Goal: Check status: Check status

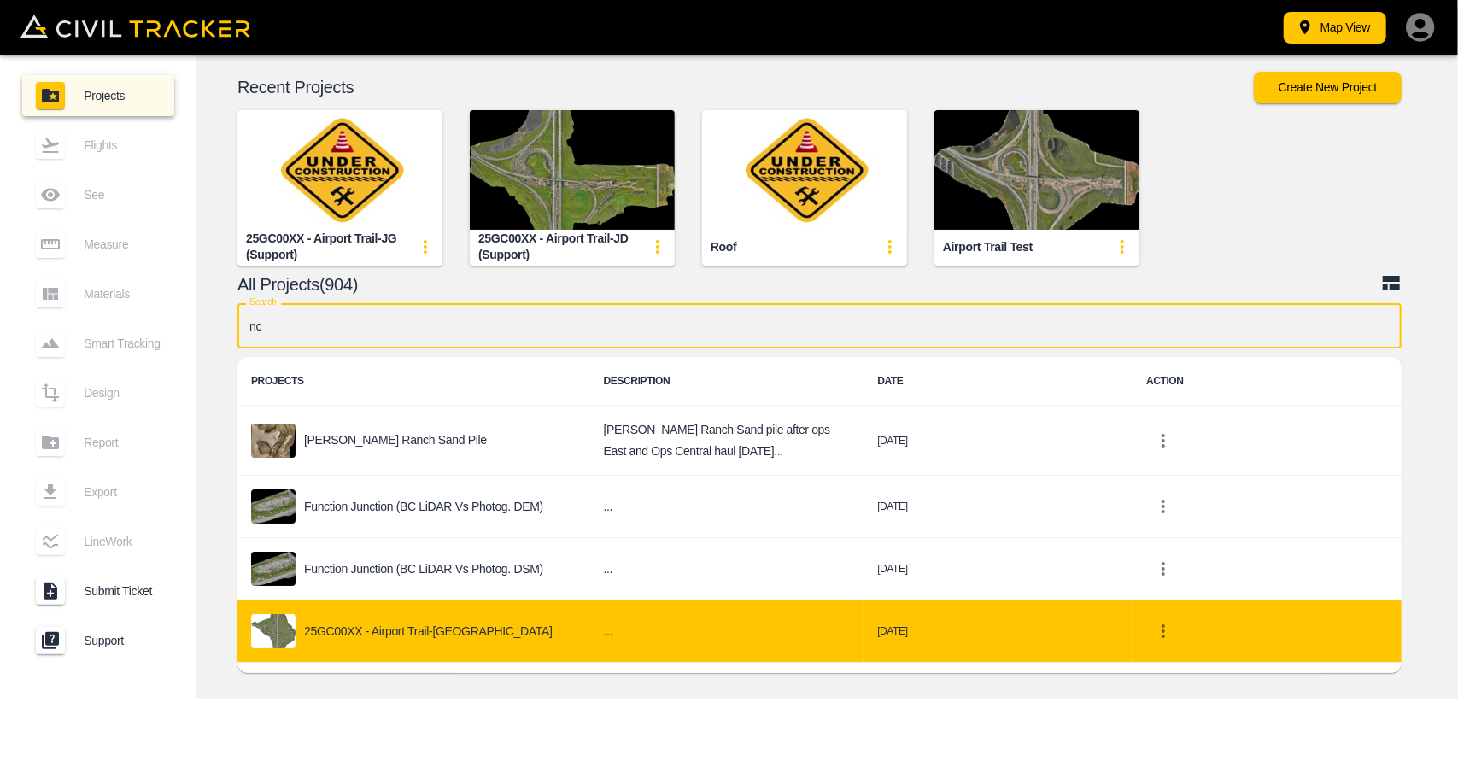
type input "nc"
click at [455, 634] on div "25GC00XX - Airport Trail-[GEOGRAPHIC_DATA]" at bounding box center [413, 631] width 325 height 34
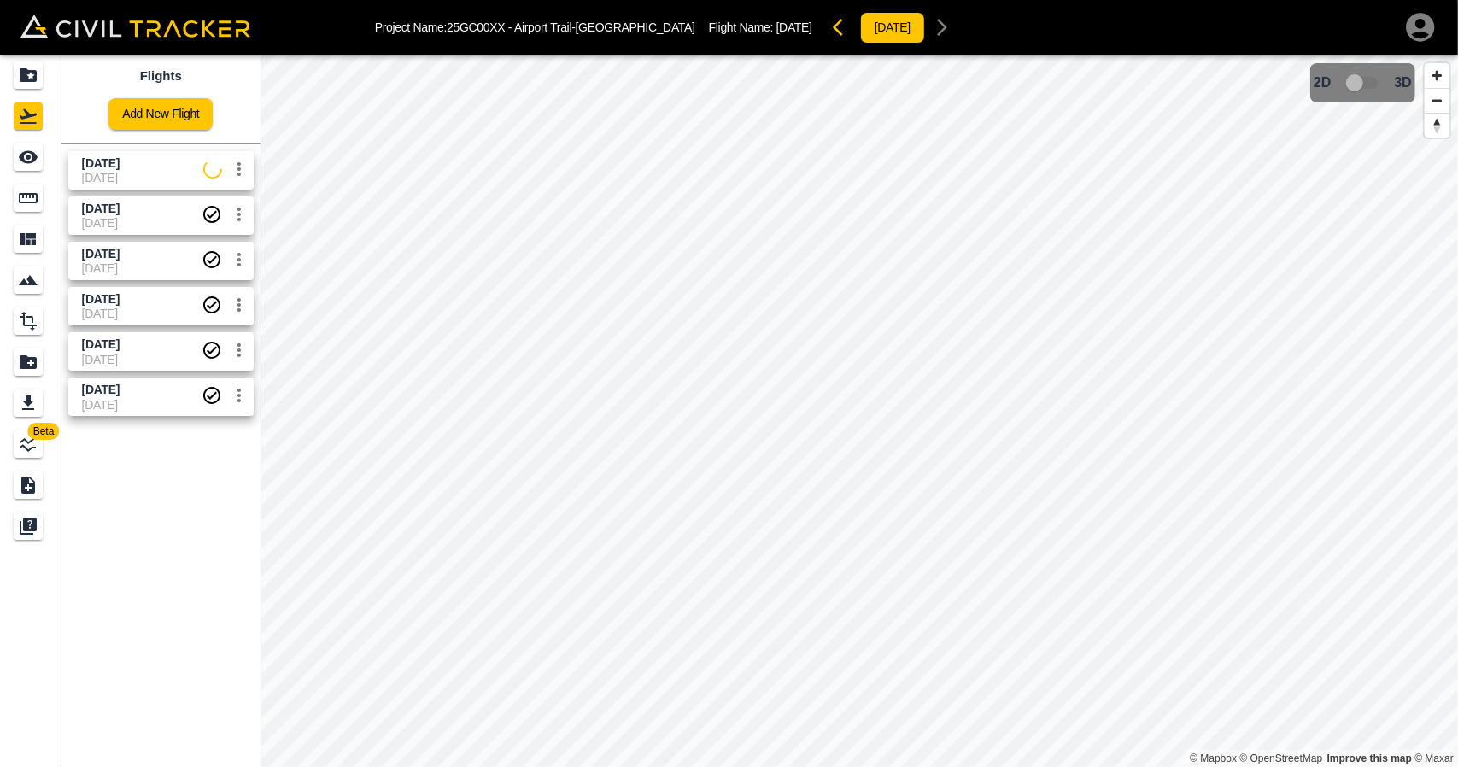
click at [120, 161] on span "[DATE]" at bounding box center [101, 163] width 38 height 14
click at [27, 144] on div "See" at bounding box center [28, 156] width 29 height 27
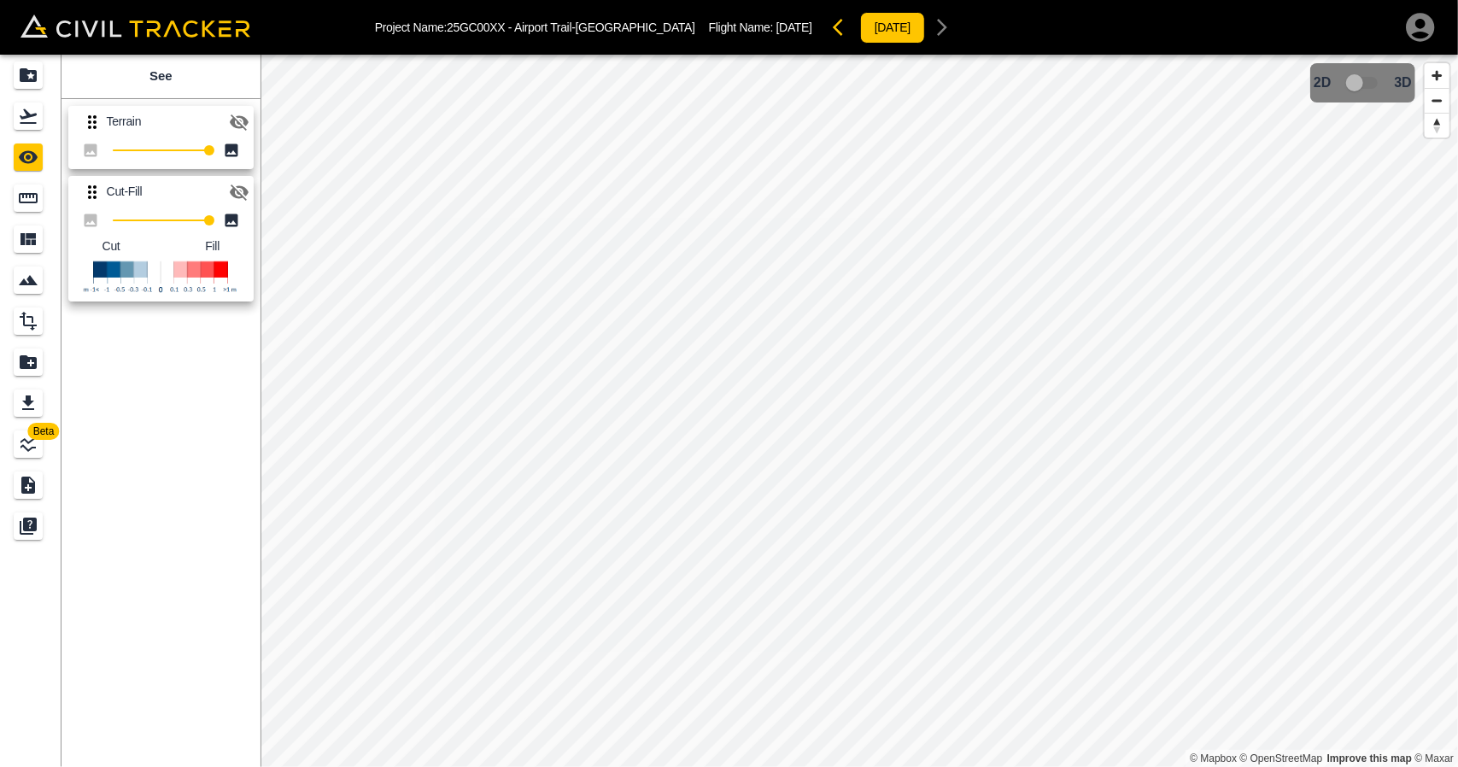
click at [227, 120] on button "button" at bounding box center [239, 122] width 34 height 34
drag, startPoint x: 247, startPoint y: 118, endPoint x: 246, endPoint y: 144, distance: 26.5
click at [246, 119] on icon "button" at bounding box center [239, 122] width 20 height 20
click at [238, 187] on icon "button" at bounding box center [239, 192] width 19 height 16
click at [232, 107] on button "button" at bounding box center [239, 122] width 34 height 34
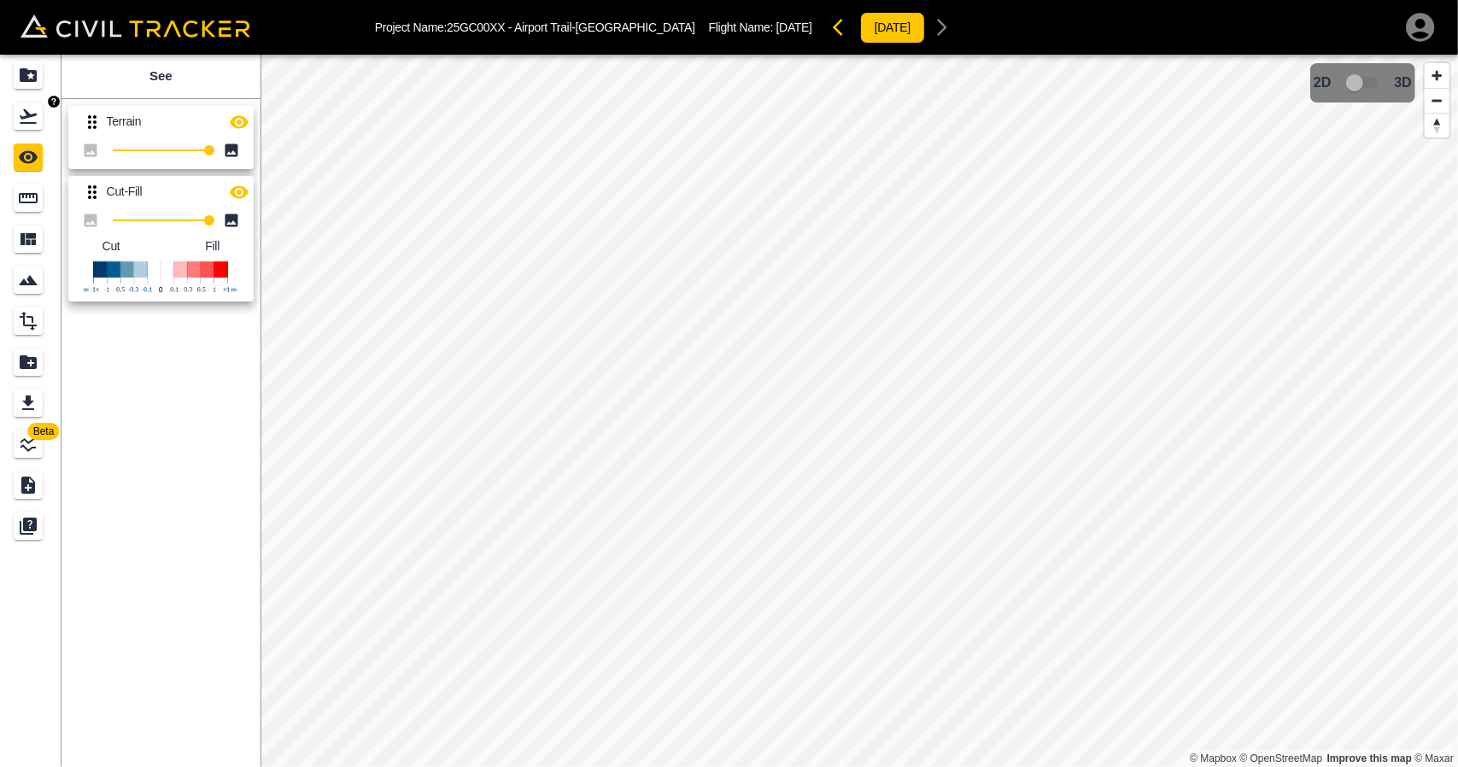
click at [53, 124] on link at bounding box center [30, 116] width 61 height 41
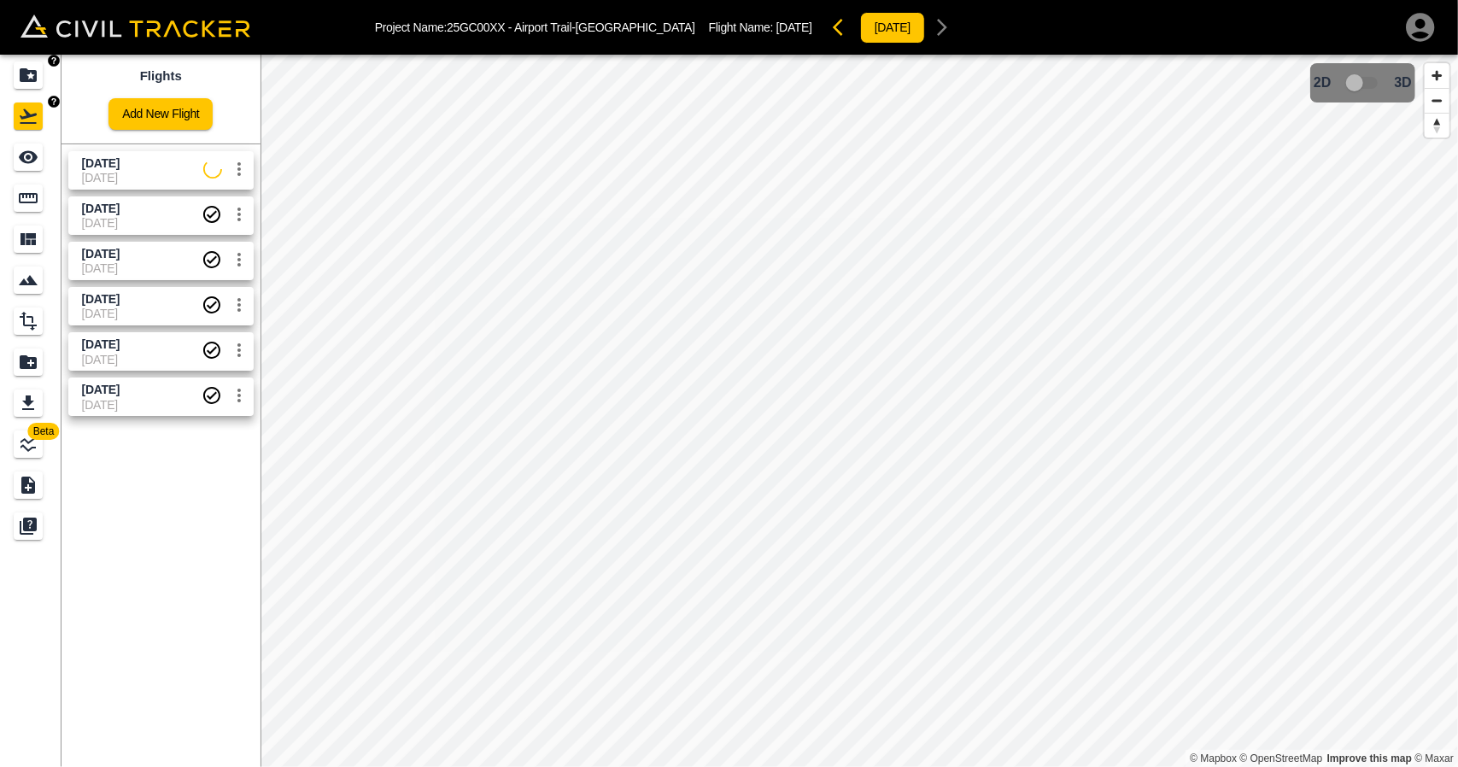
click at [49, 93] on link at bounding box center [30, 75] width 61 height 41
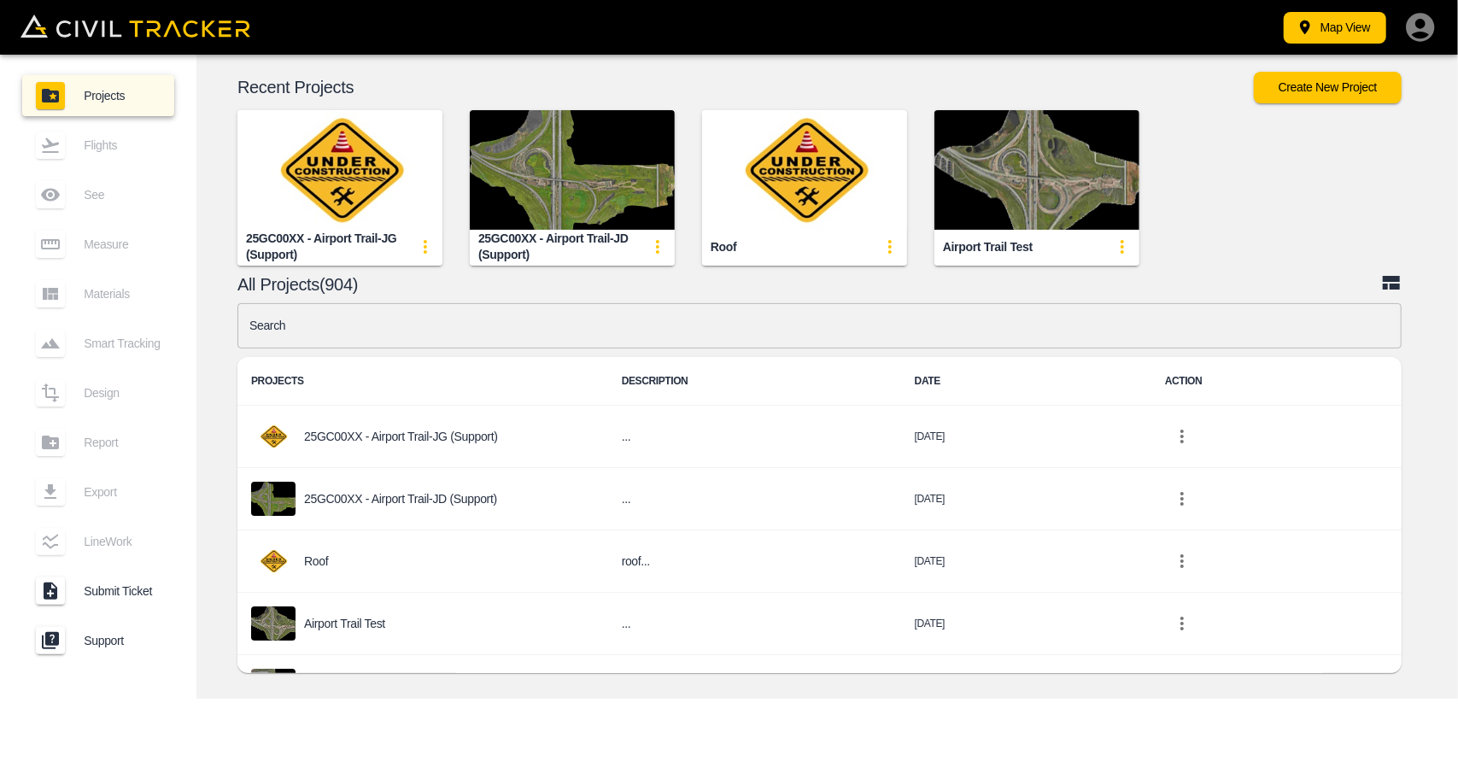
click at [595, 327] on input "text" at bounding box center [819, 325] width 1164 height 45
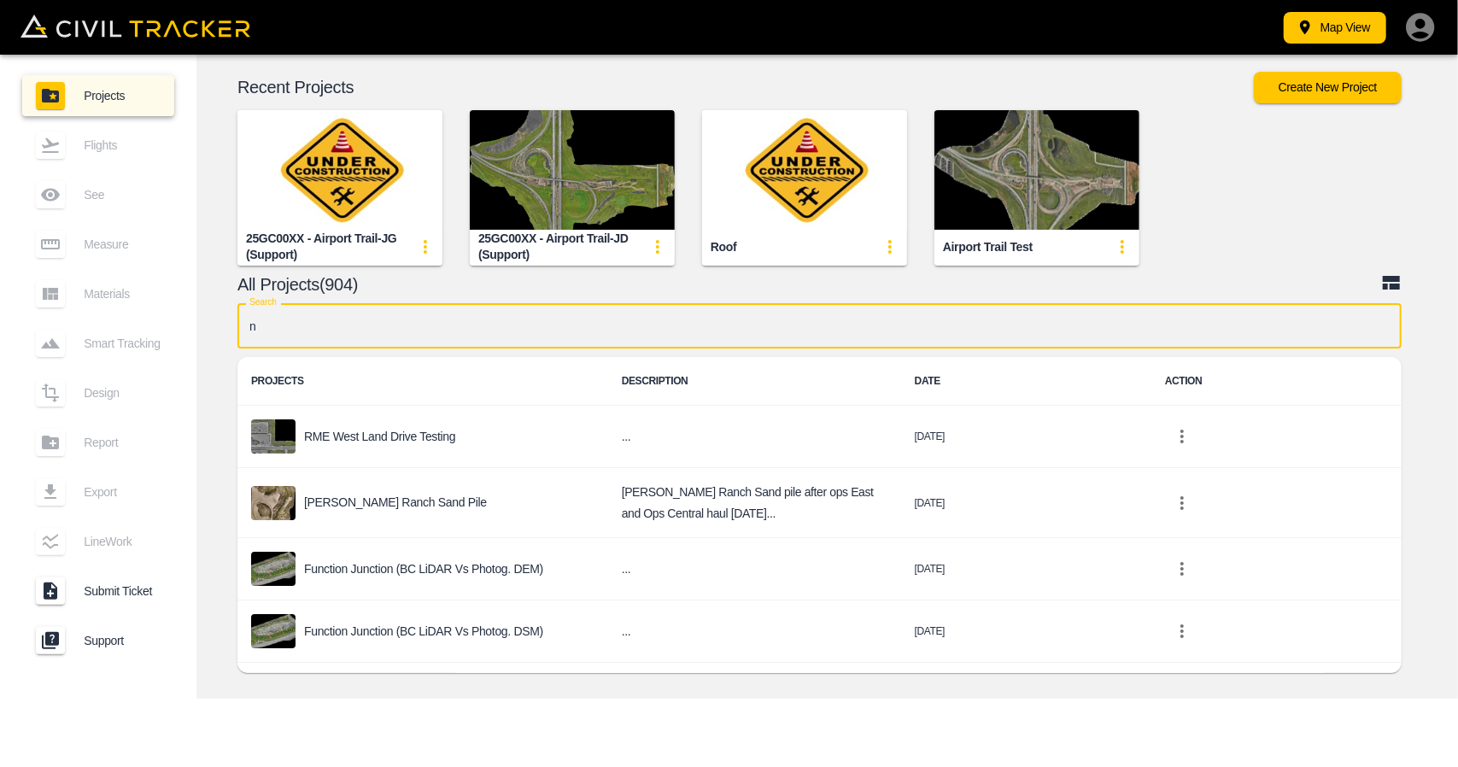
type input "nc"
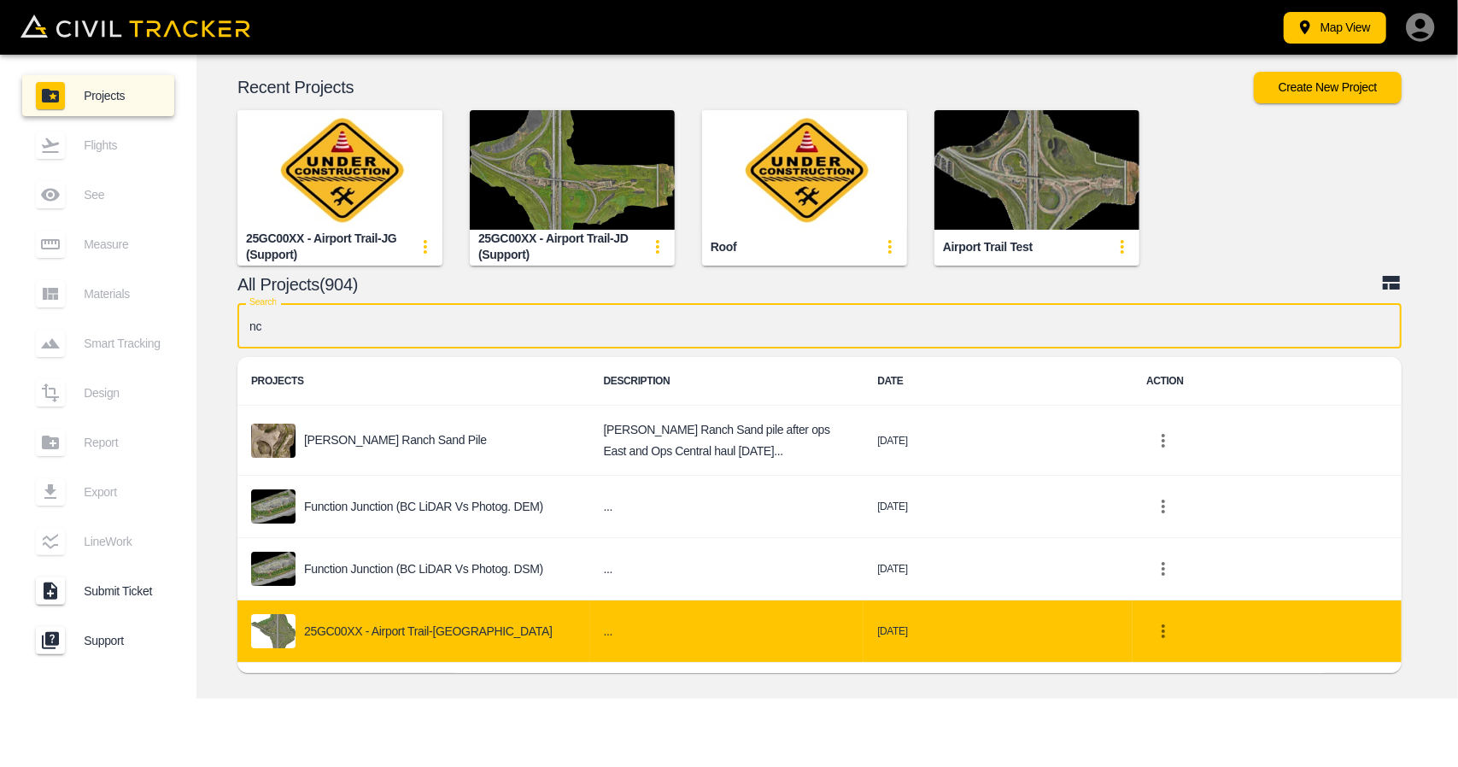
click at [426, 632] on p "25GC00XX - Airport Trail-[GEOGRAPHIC_DATA]" at bounding box center [428, 631] width 248 height 14
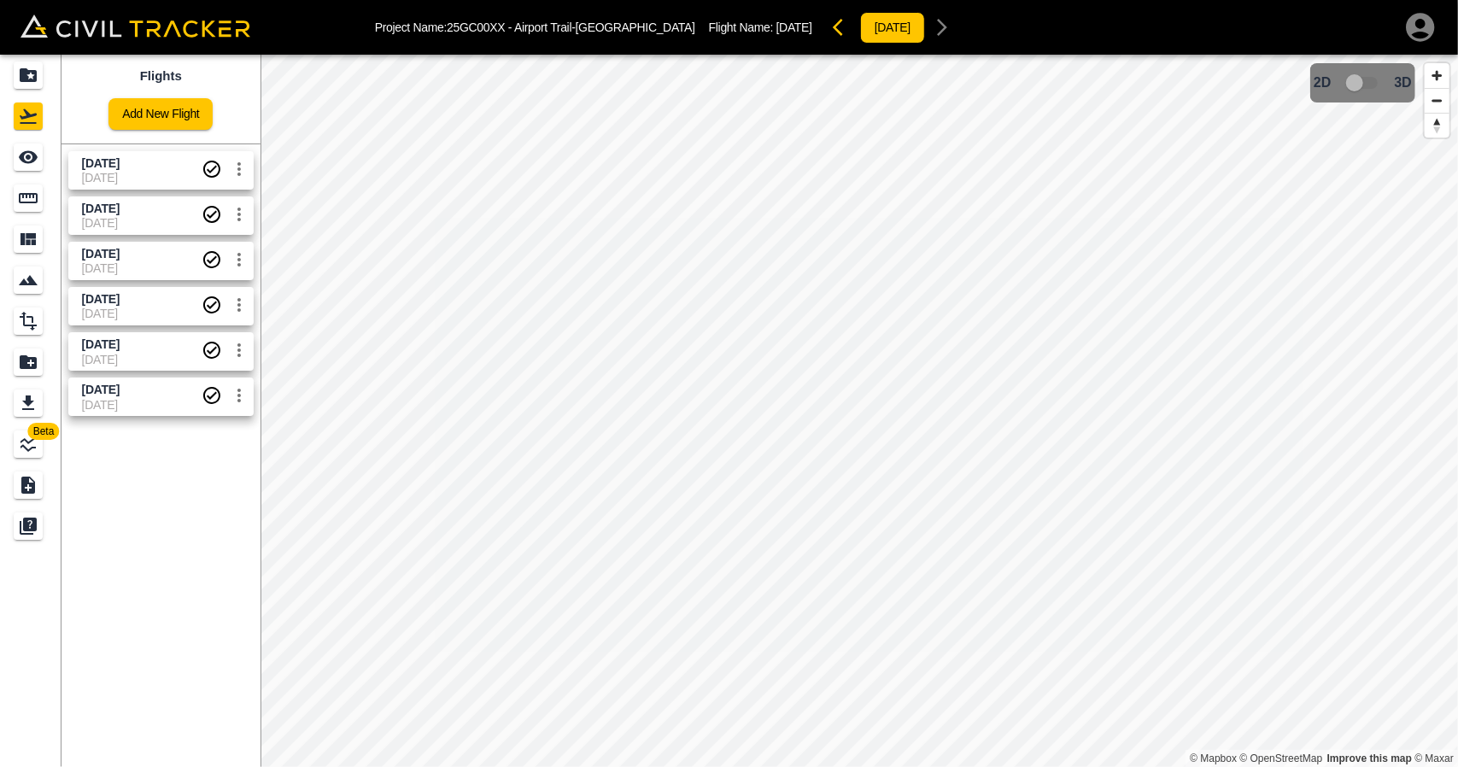
click at [106, 159] on span "[DATE]" at bounding box center [101, 163] width 38 height 14
click at [37, 76] on icon "Projects" at bounding box center [28, 75] width 20 height 20
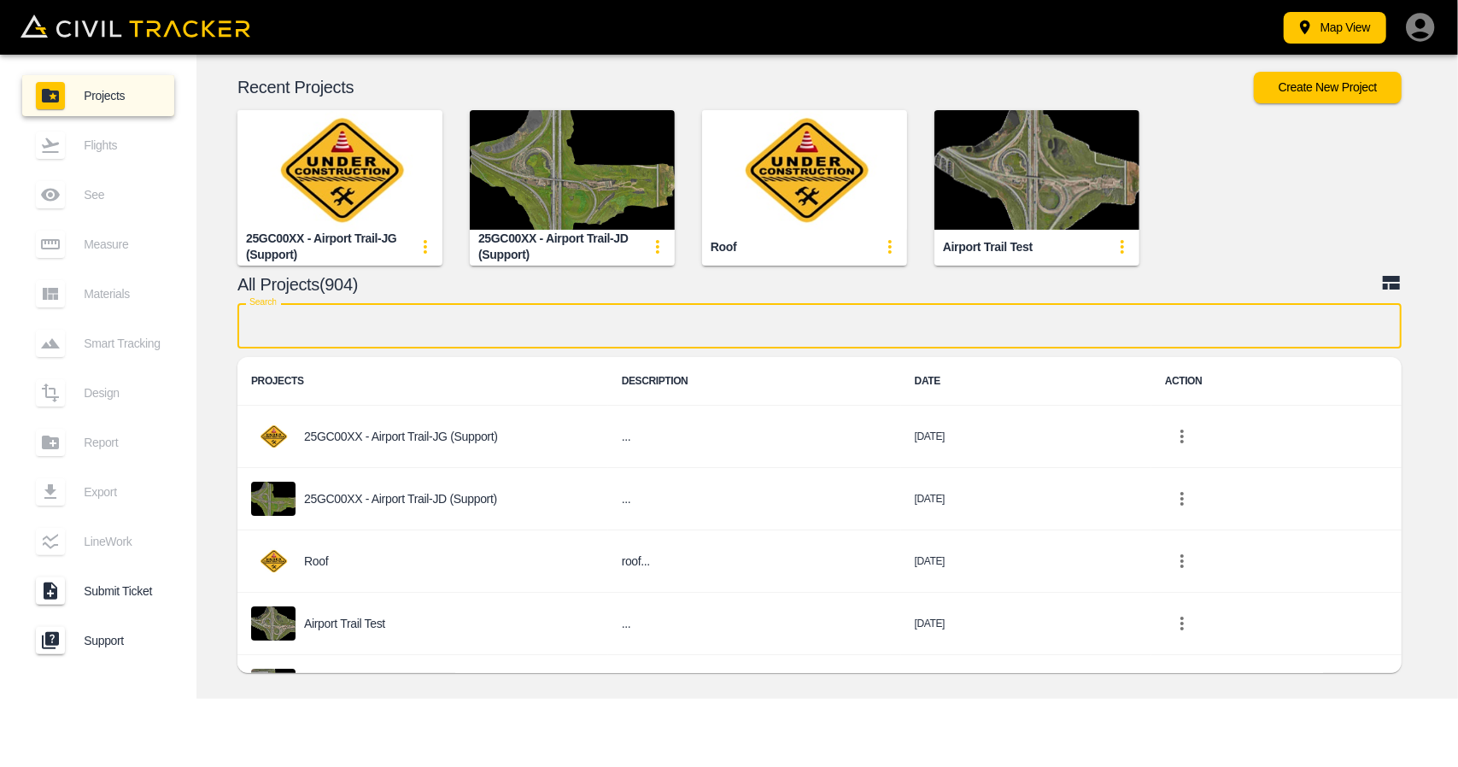
click at [582, 323] on input "text" at bounding box center [819, 325] width 1164 height 45
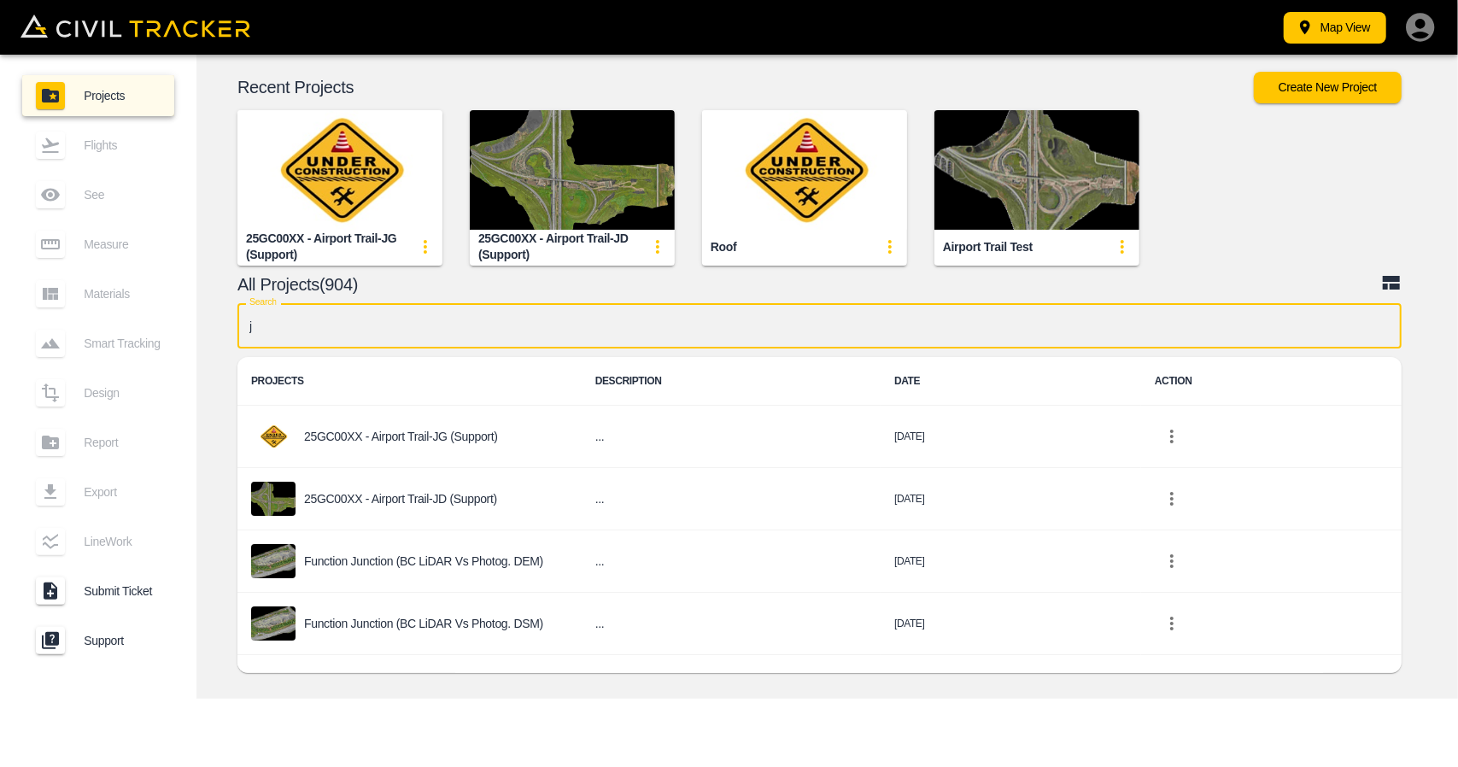
type input "jd"
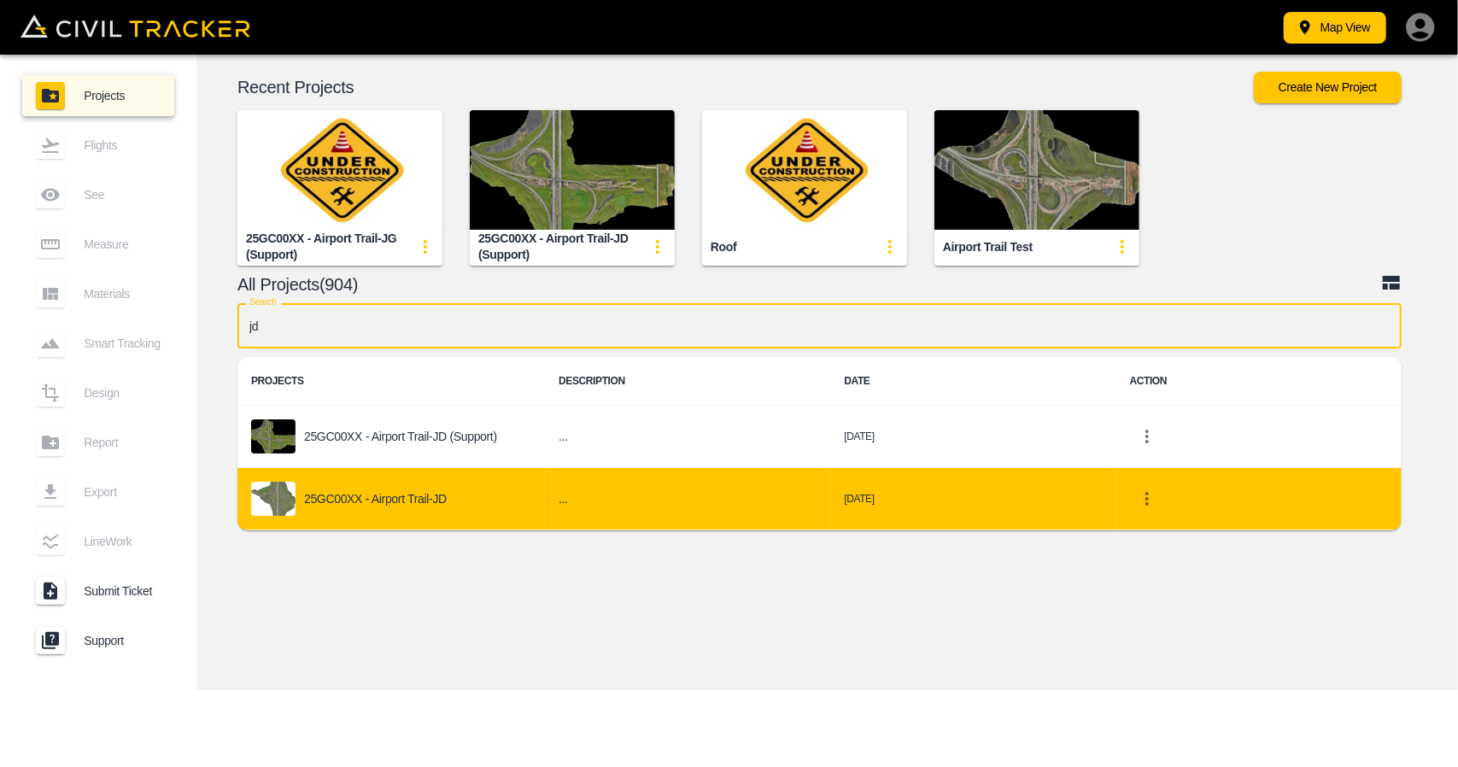
click at [419, 503] on p "25GC00XX - Airport Trail-JD" at bounding box center [375, 499] width 143 height 14
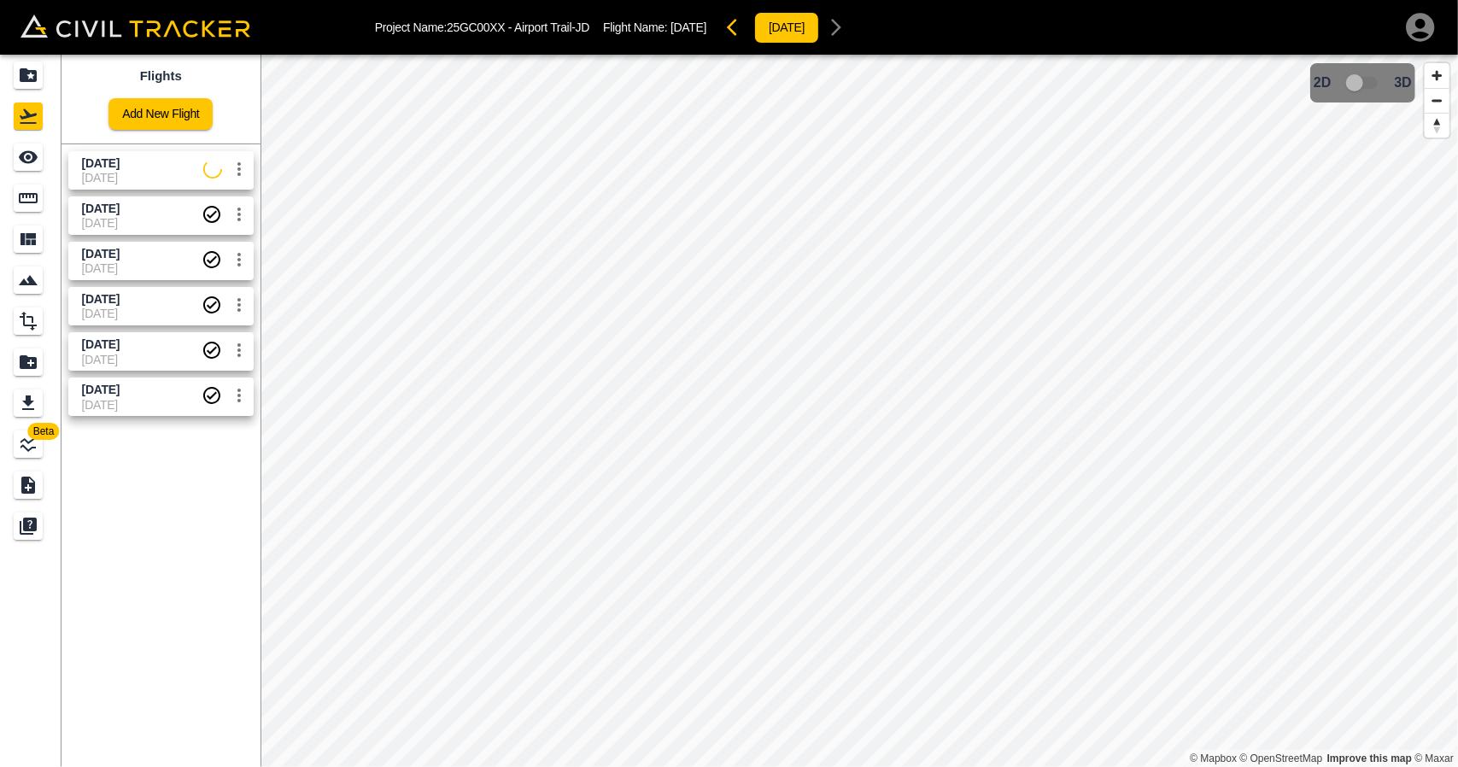
click at [155, 153] on link "Sept 16 2025 25-09-2025" at bounding box center [160, 170] width 185 height 38
click at [45, 160] on div "See" at bounding box center [31, 156] width 34 height 27
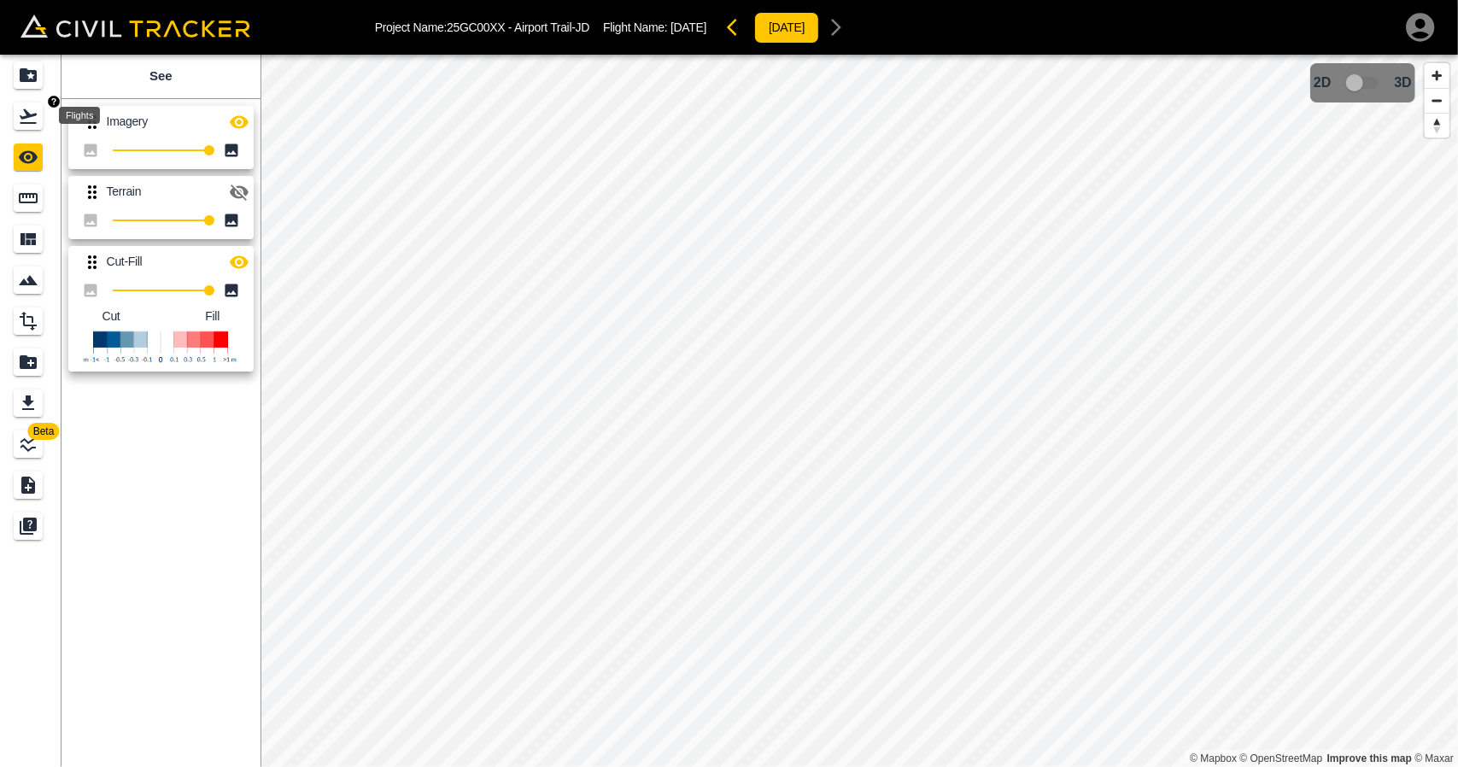
click at [24, 114] on icon "Flights" at bounding box center [28, 116] width 20 height 20
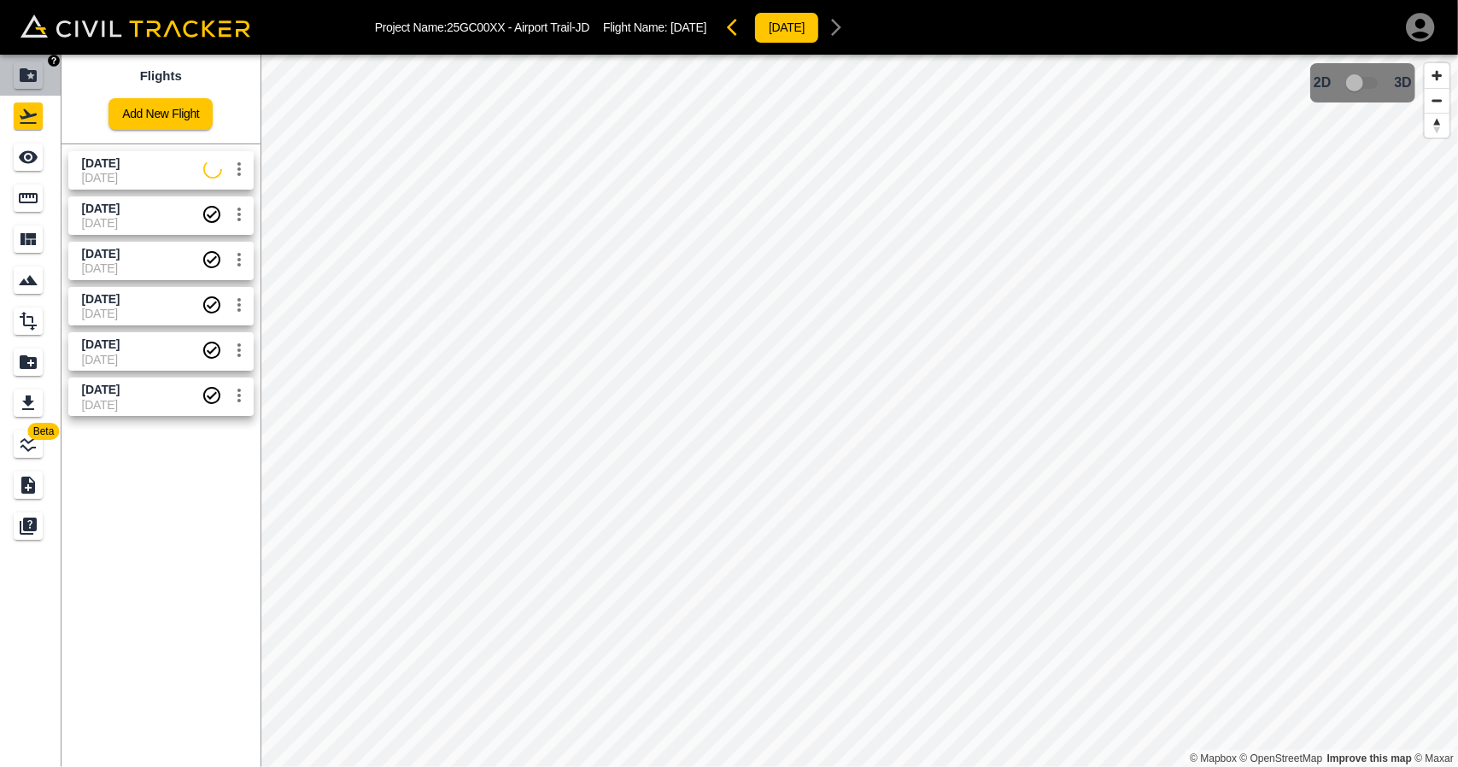
click at [11, 61] on link at bounding box center [30, 75] width 61 height 41
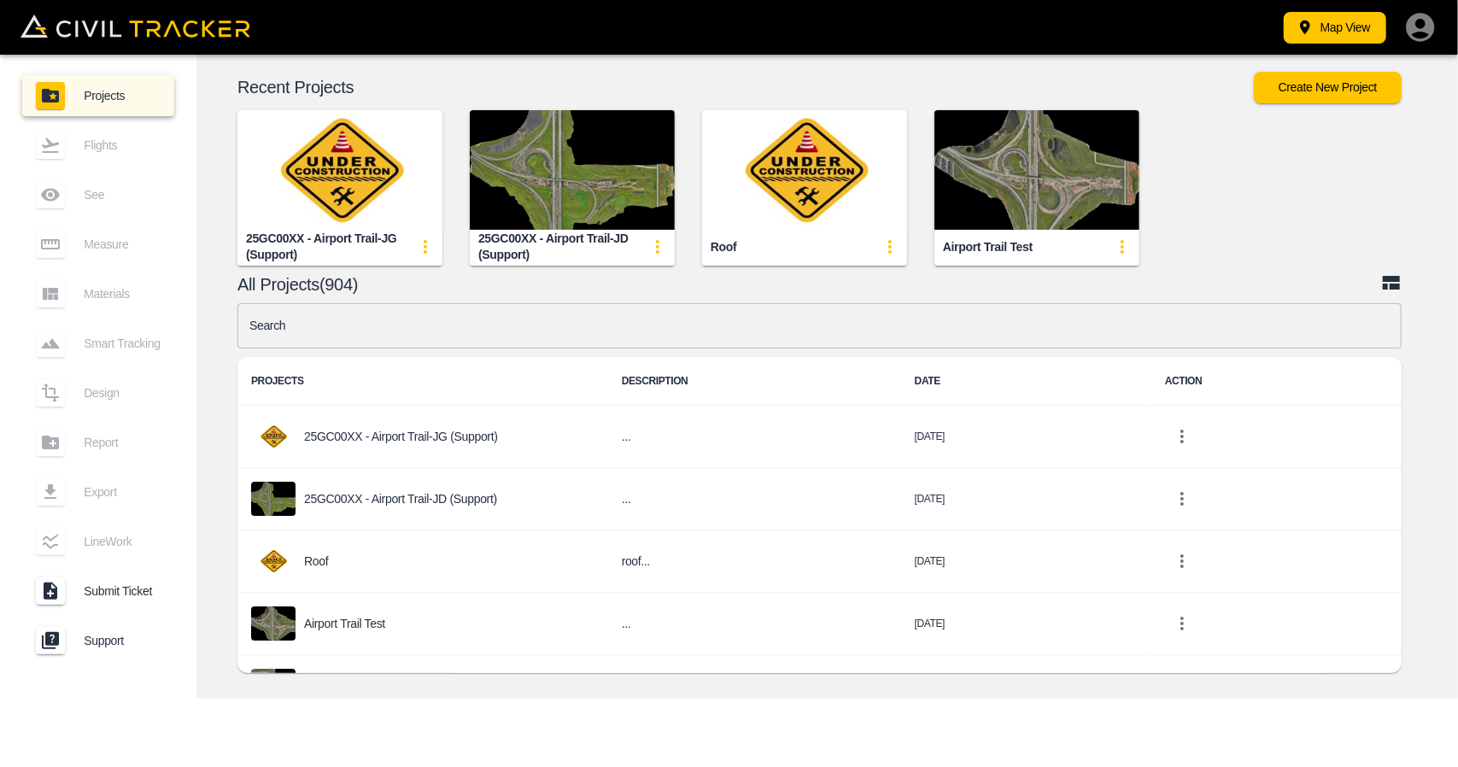
click at [632, 325] on input "text" at bounding box center [819, 325] width 1164 height 45
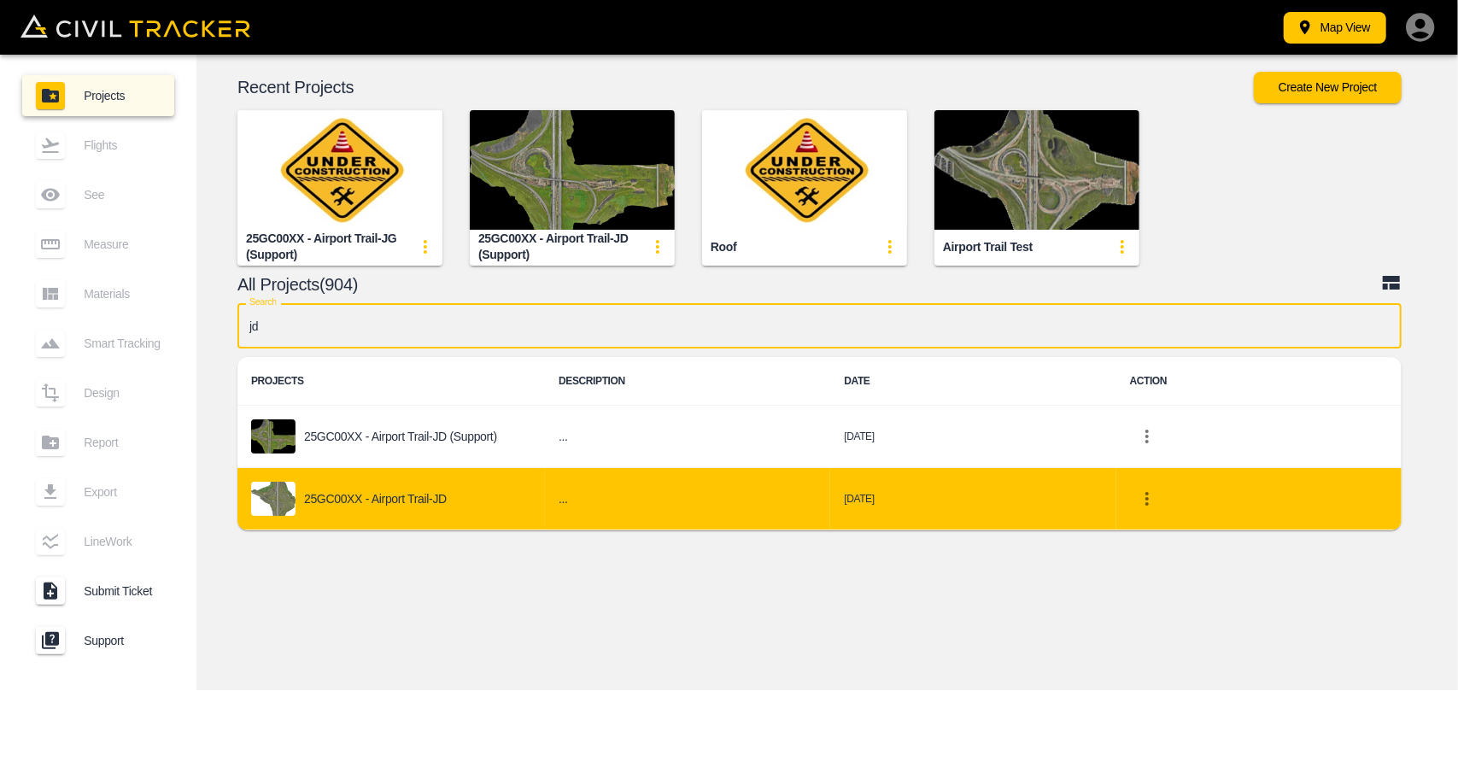
type input "jd"
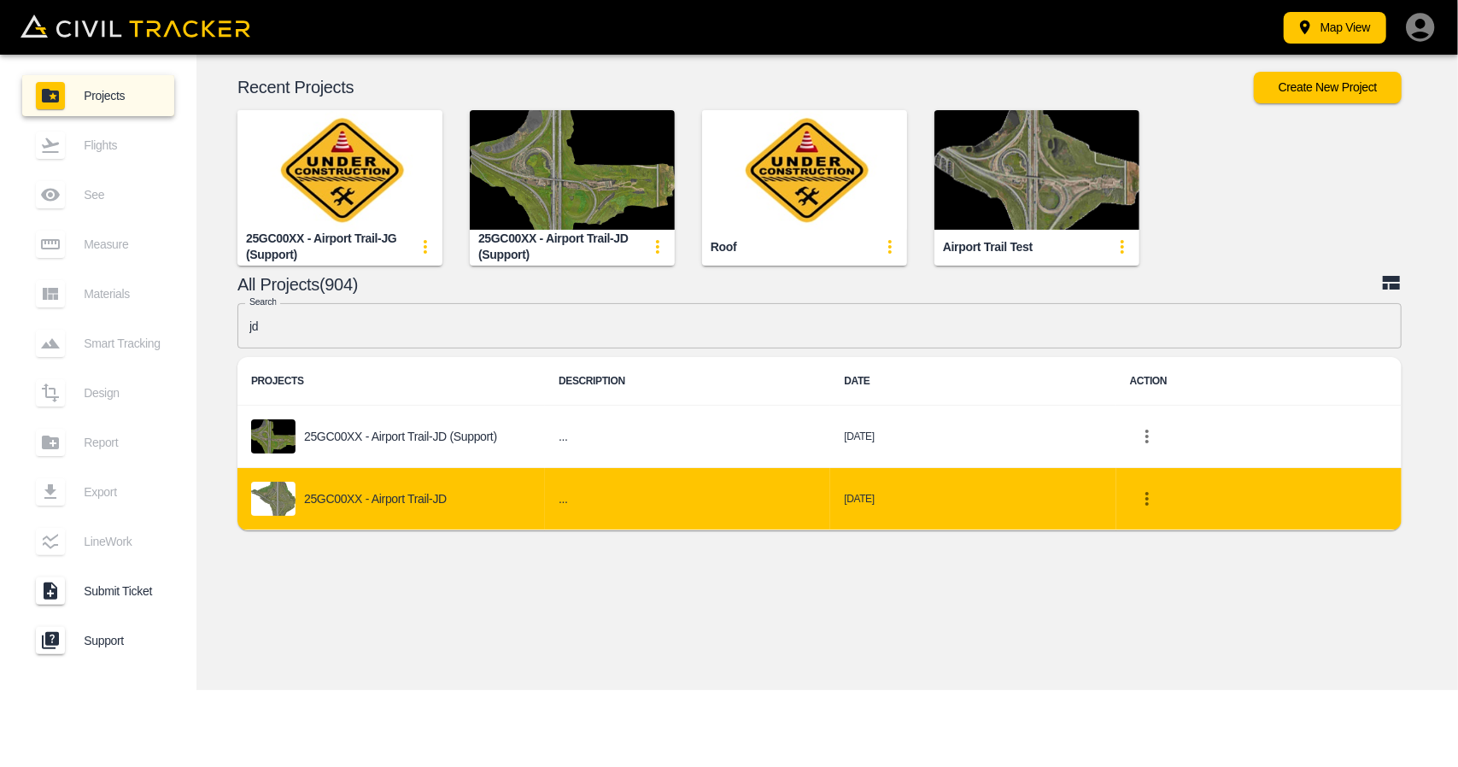
click at [488, 525] on td "25GC00XX - Airport Trail-JD" at bounding box center [390, 499] width 307 height 62
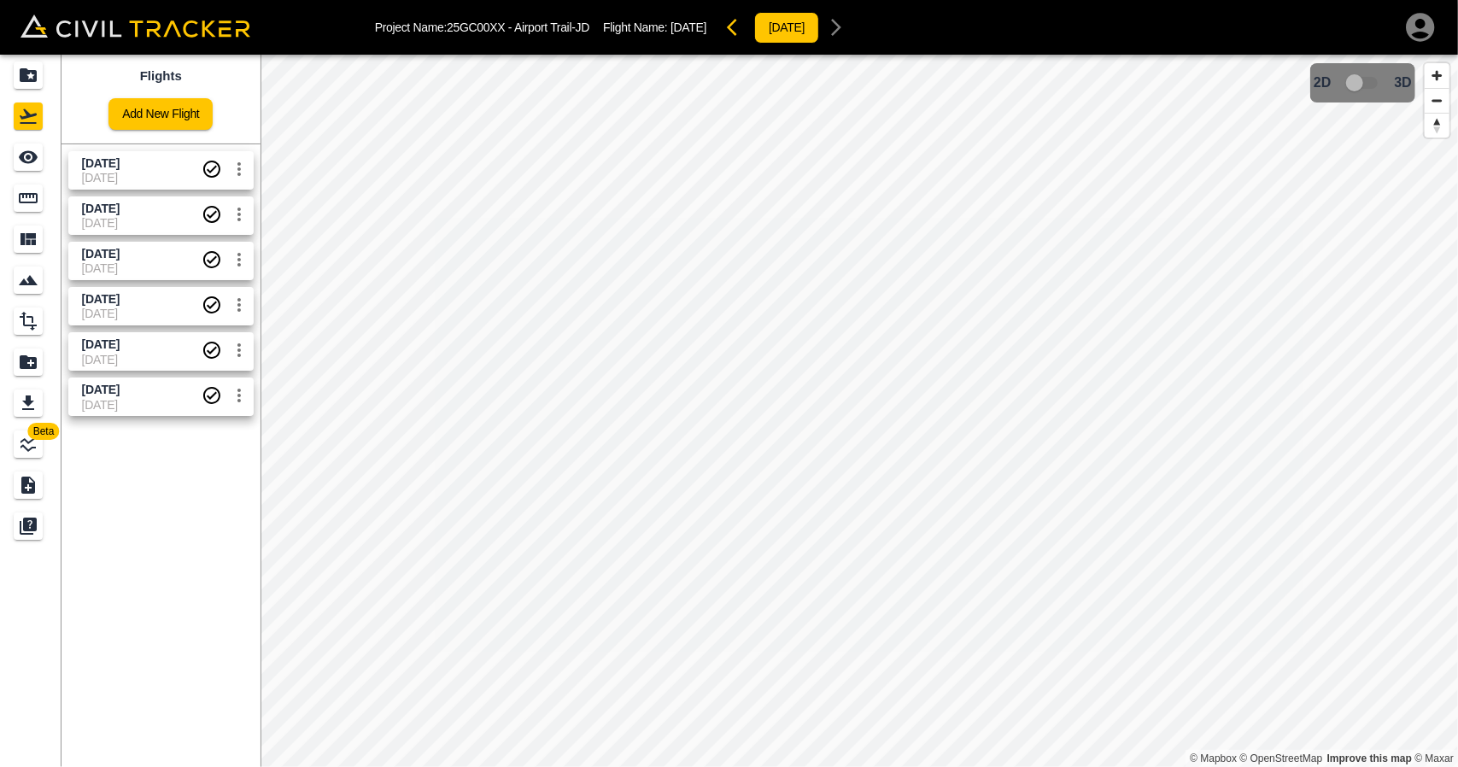
click at [28, 75] on icon "Projects" at bounding box center [28, 75] width 20 height 20
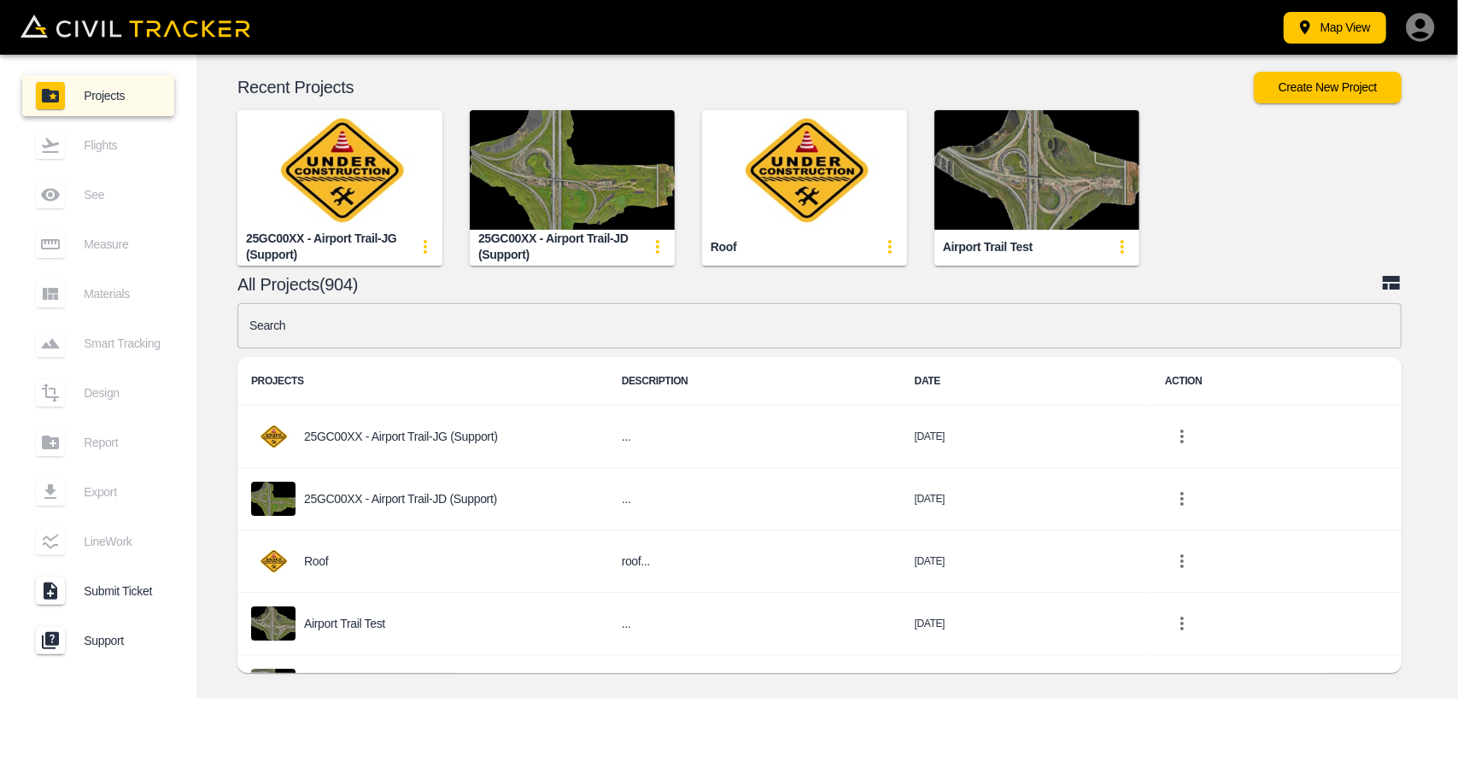
click at [475, 328] on input "text" at bounding box center [819, 325] width 1164 height 45
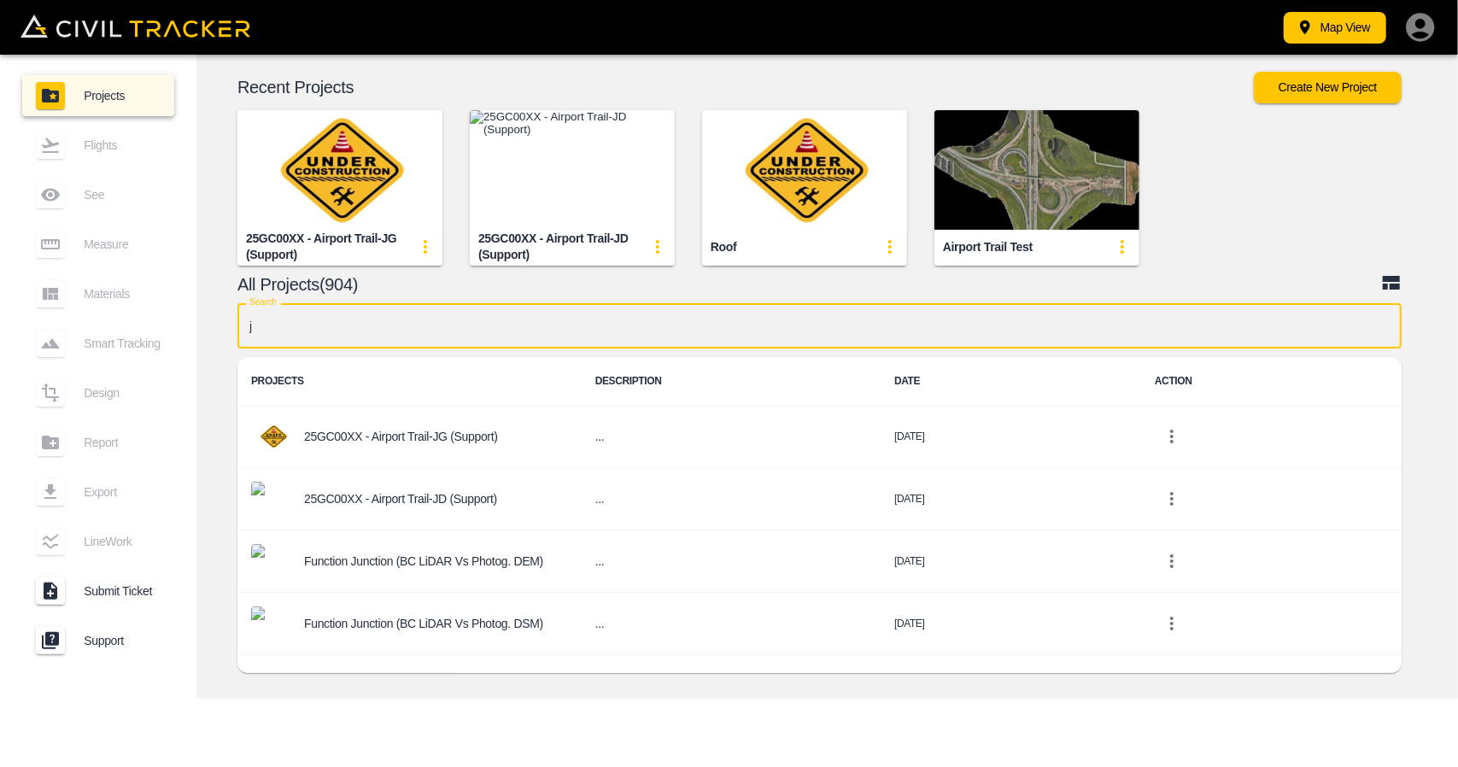
type input "jd"
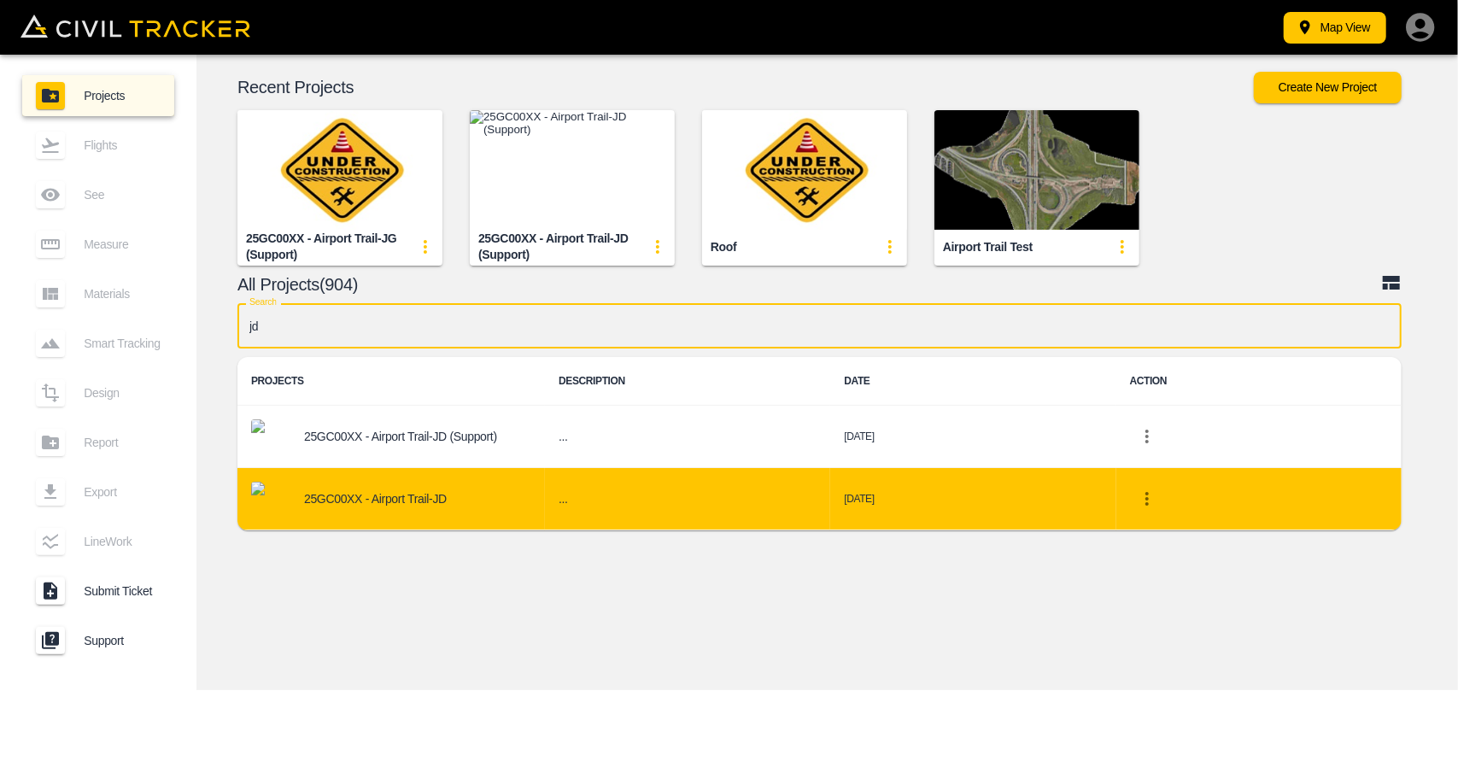
click at [494, 487] on div "25GC00XX - Airport Trail-JD" at bounding box center [391, 499] width 280 height 34
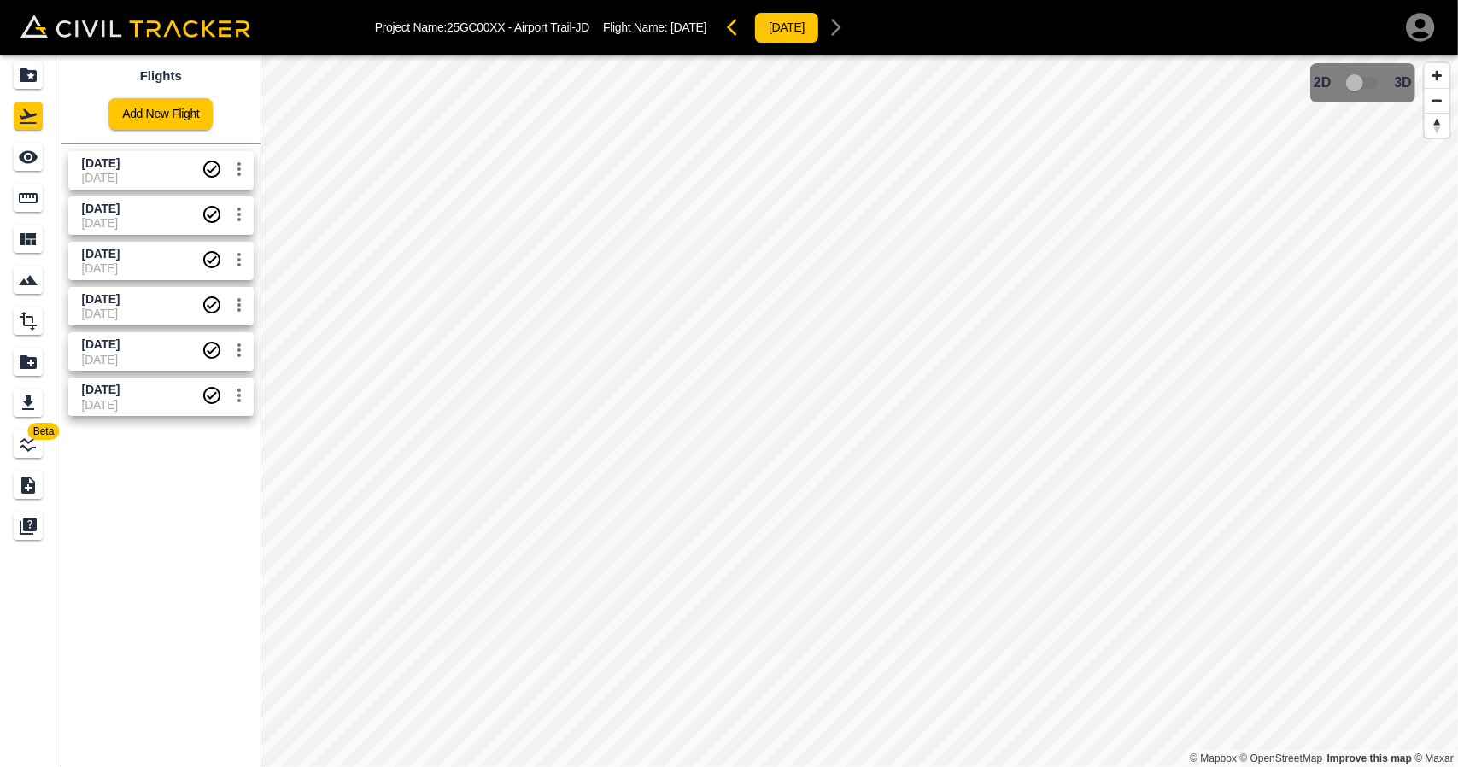
click at [159, 170] on span "[DATE]" at bounding box center [142, 163] width 120 height 16
click at [0, 156] on link at bounding box center [30, 157] width 61 height 41
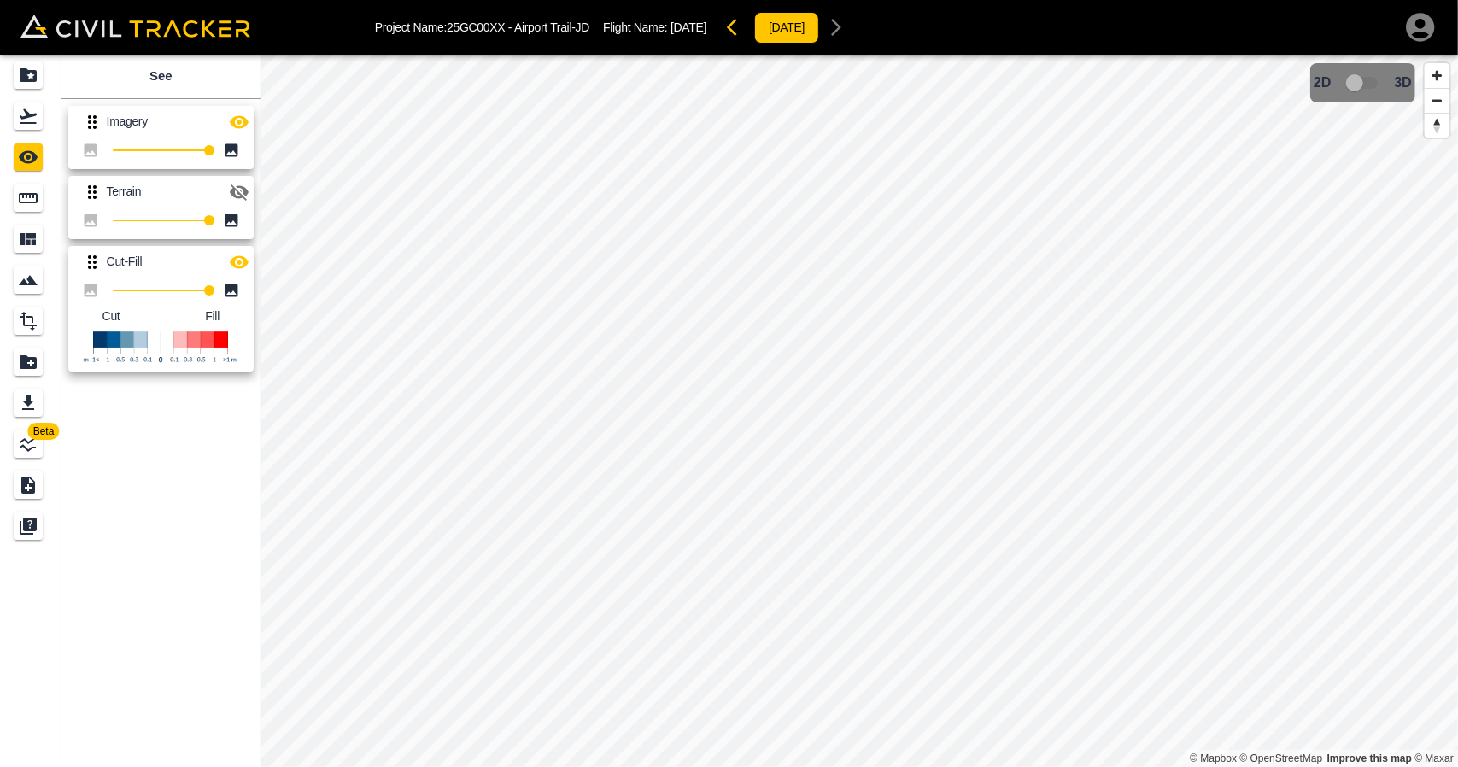
click at [236, 119] on icon "button" at bounding box center [239, 122] width 20 height 20
click at [242, 259] on icon "button" at bounding box center [239, 262] width 20 height 20
click at [29, 118] on icon "Flights" at bounding box center [28, 116] width 20 height 20
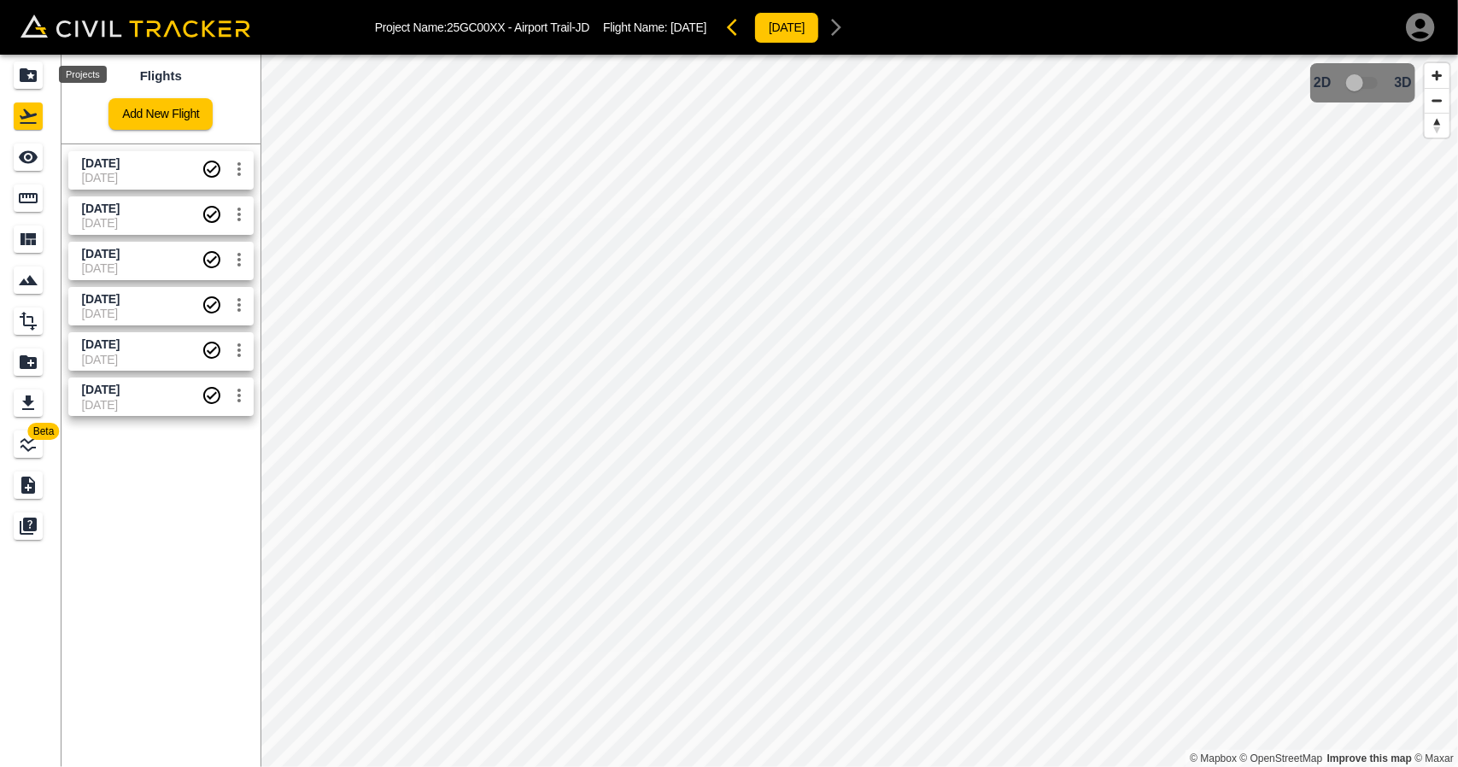
click at [37, 74] on icon "Projects" at bounding box center [28, 75] width 20 height 20
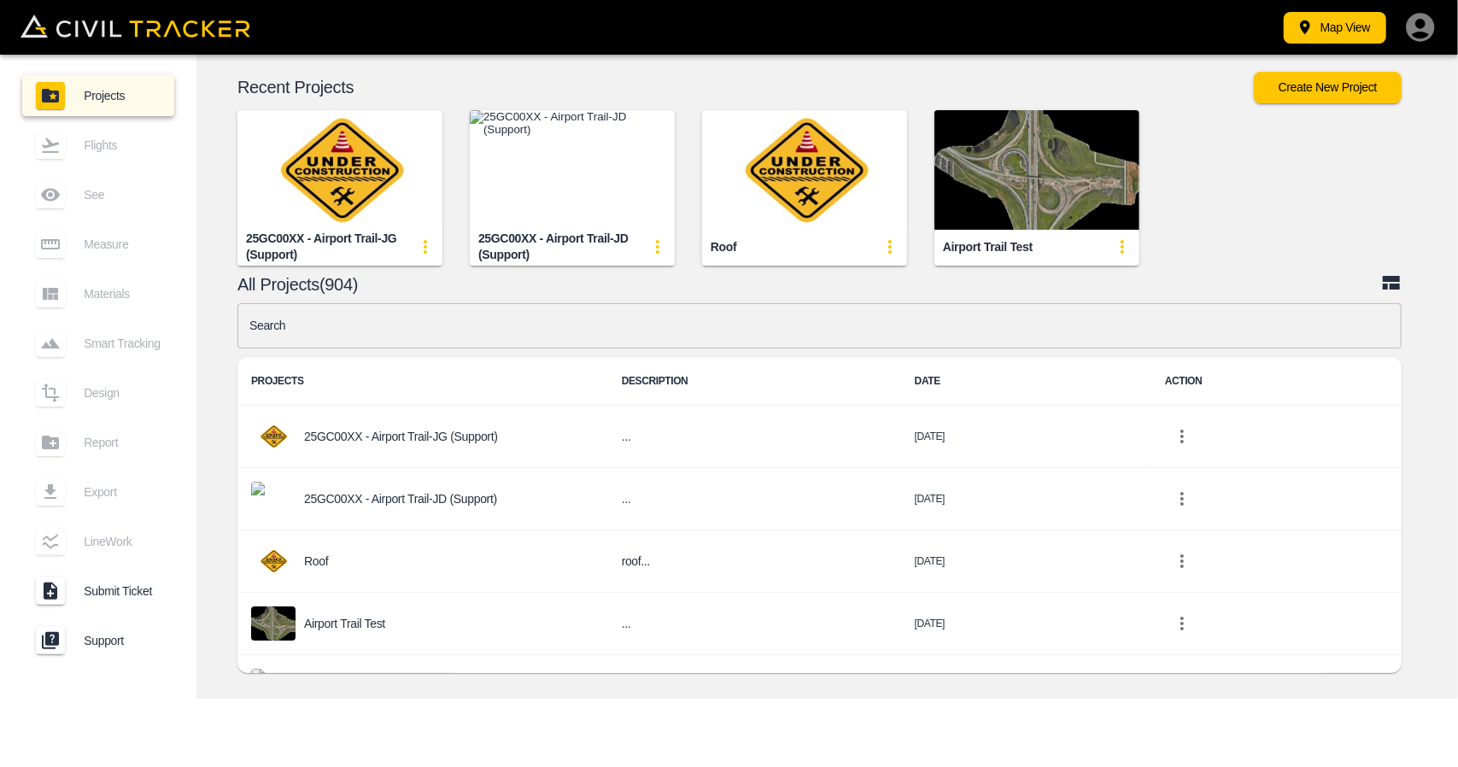
click at [460, 320] on input "text" at bounding box center [819, 325] width 1164 height 45
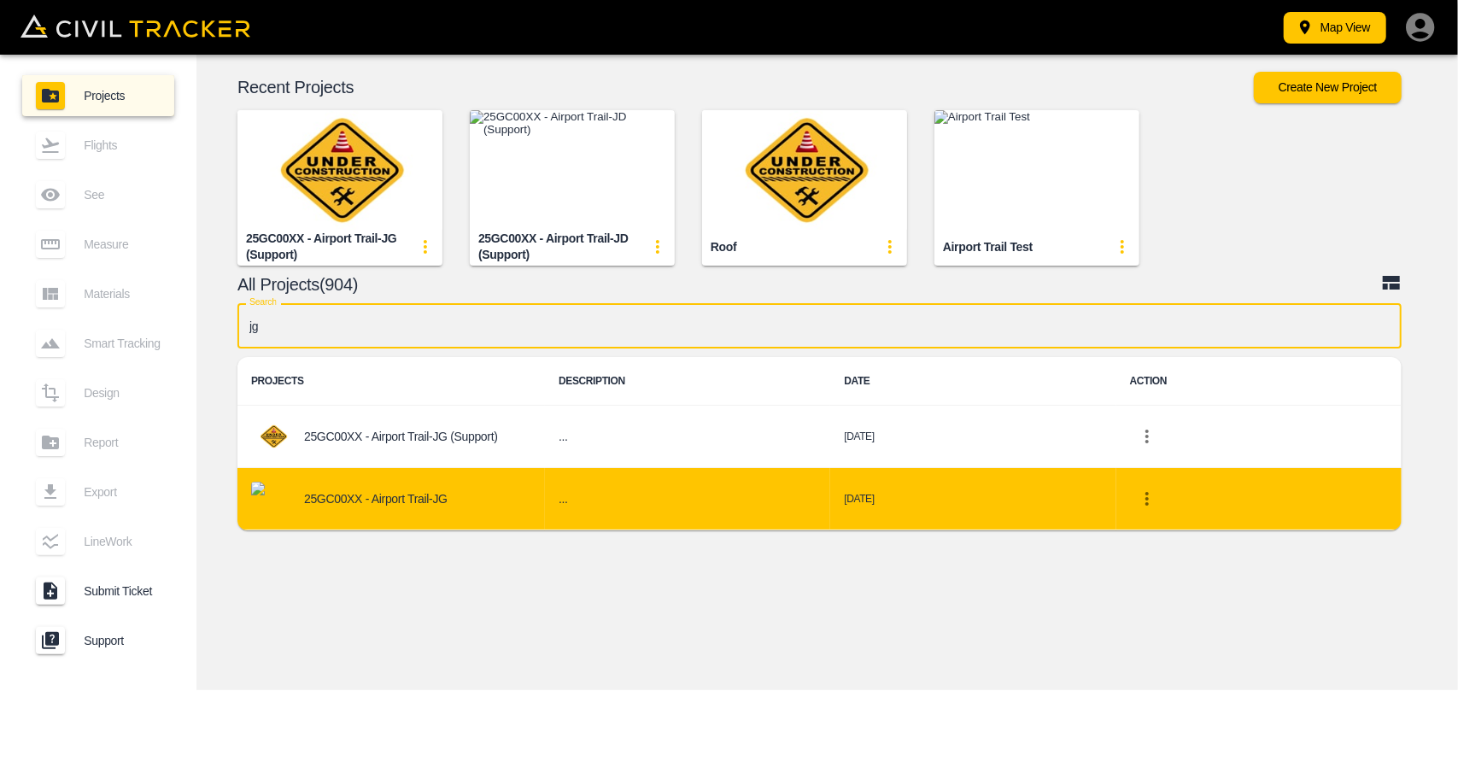
type input "jg"
click at [466, 510] on div "25GC00XX - Airport Trail-JG" at bounding box center [391, 499] width 280 height 34
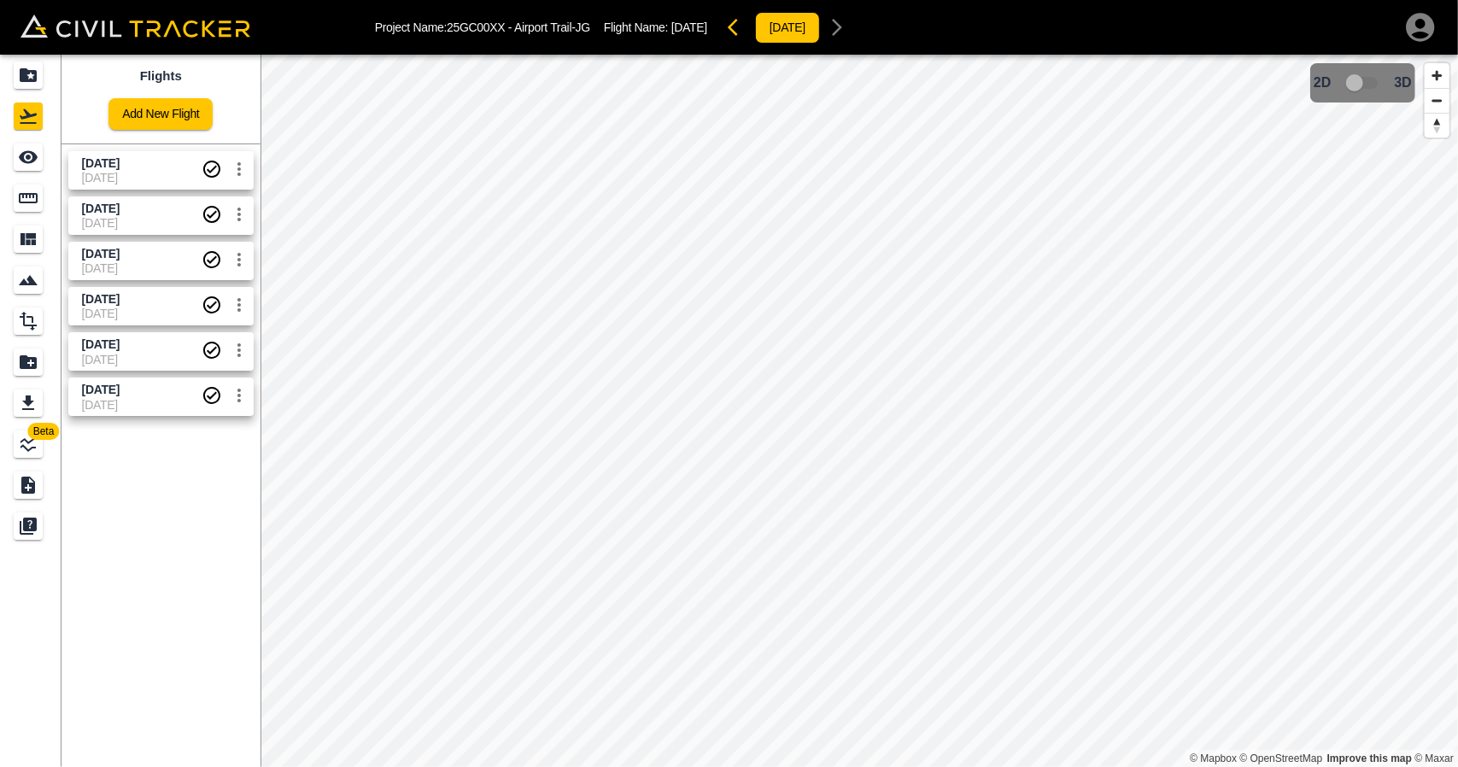
click at [114, 175] on span "[DATE]" at bounding box center [142, 178] width 120 height 14
click at [23, 148] on icon "See" at bounding box center [28, 157] width 20 height 20
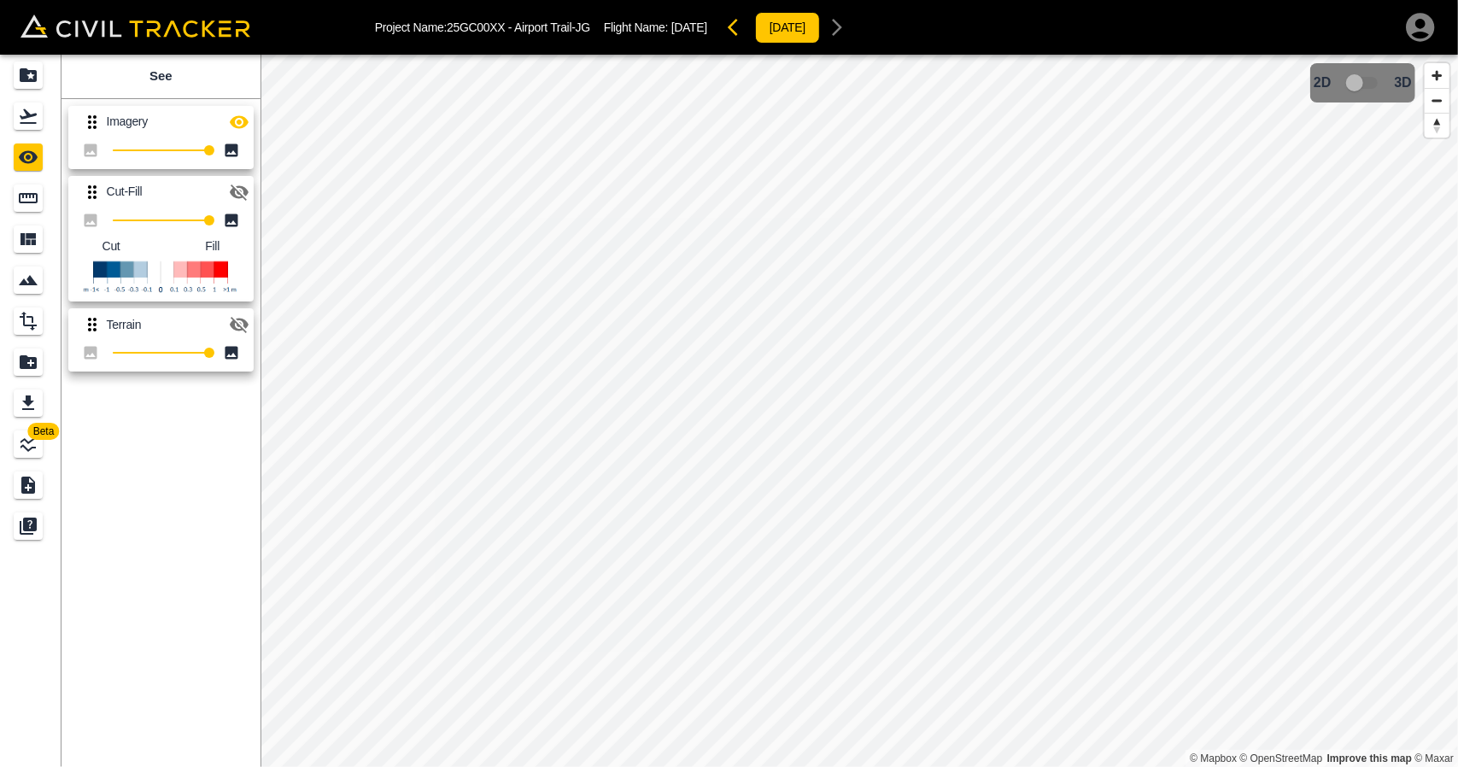
click at [250, 119] on button "button" at bounding box center [239, 122] width 34 height 34
click at [29, 73] on icon "Projects" at bounding box center [28, 75] width 17 height 14
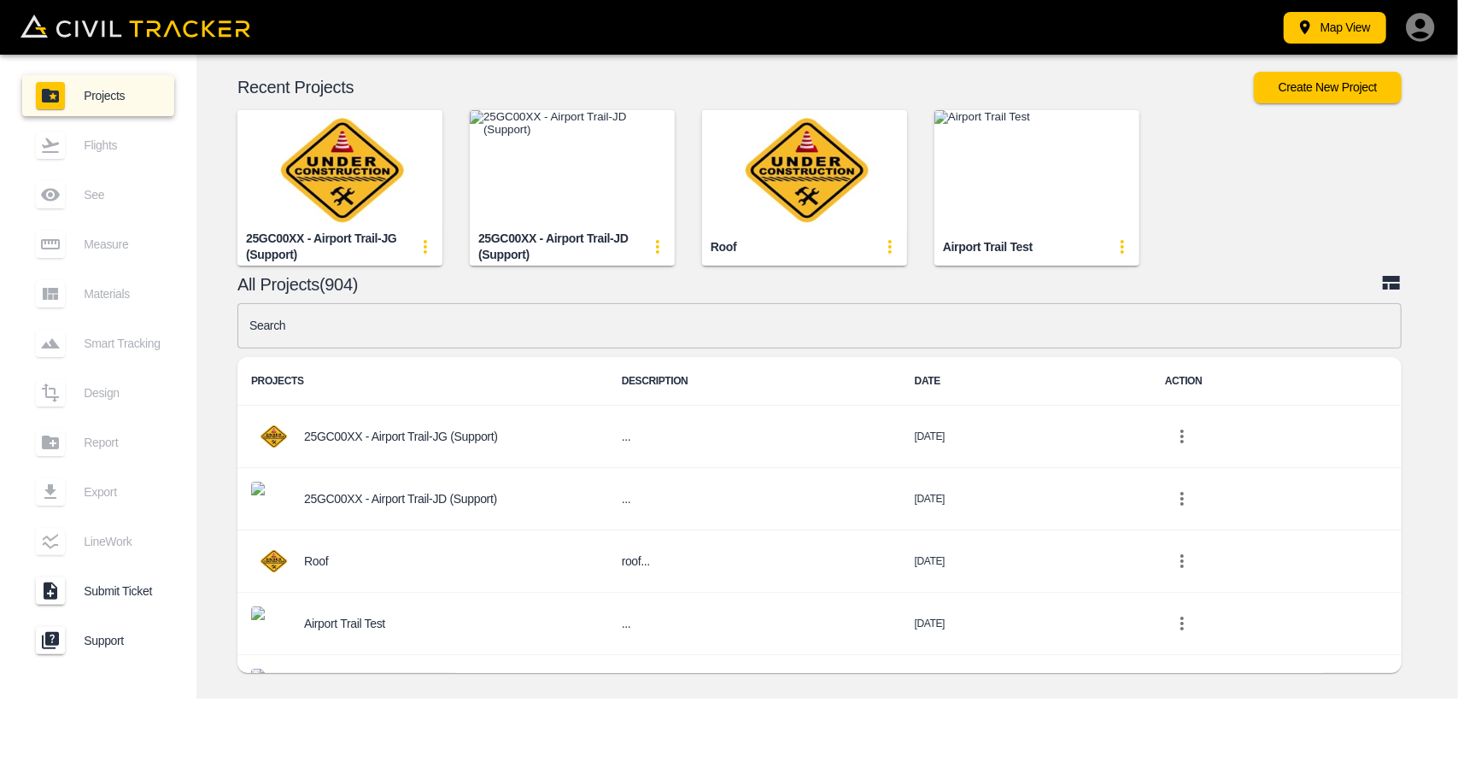
click at [476, 324] on input "text" at bounding box center [819, 325] width 1164 height 45
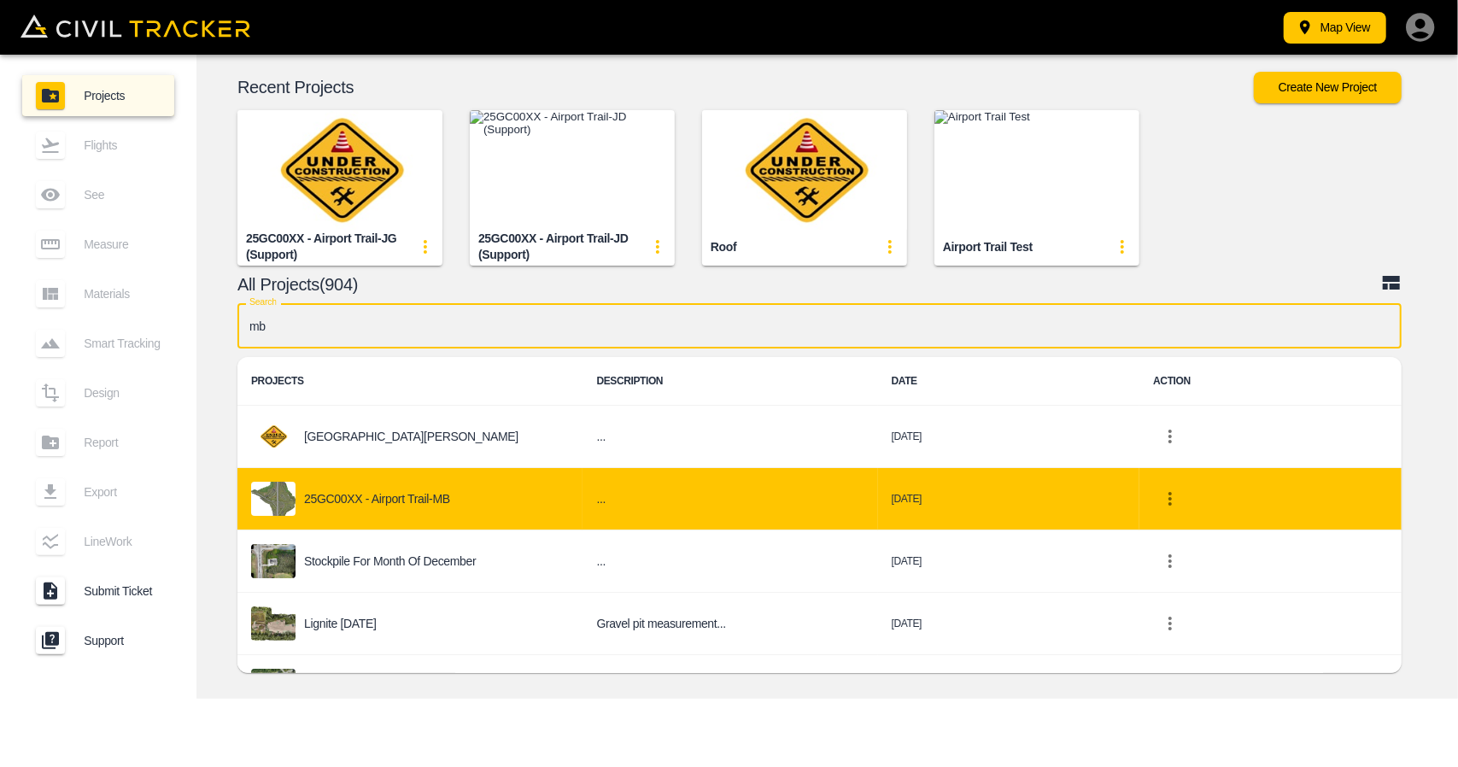
type input "mb"
click at [483, 486] on div "25GC00XX - Airport Trail-MB" at bounding box center [410, 499] width 318 height 34
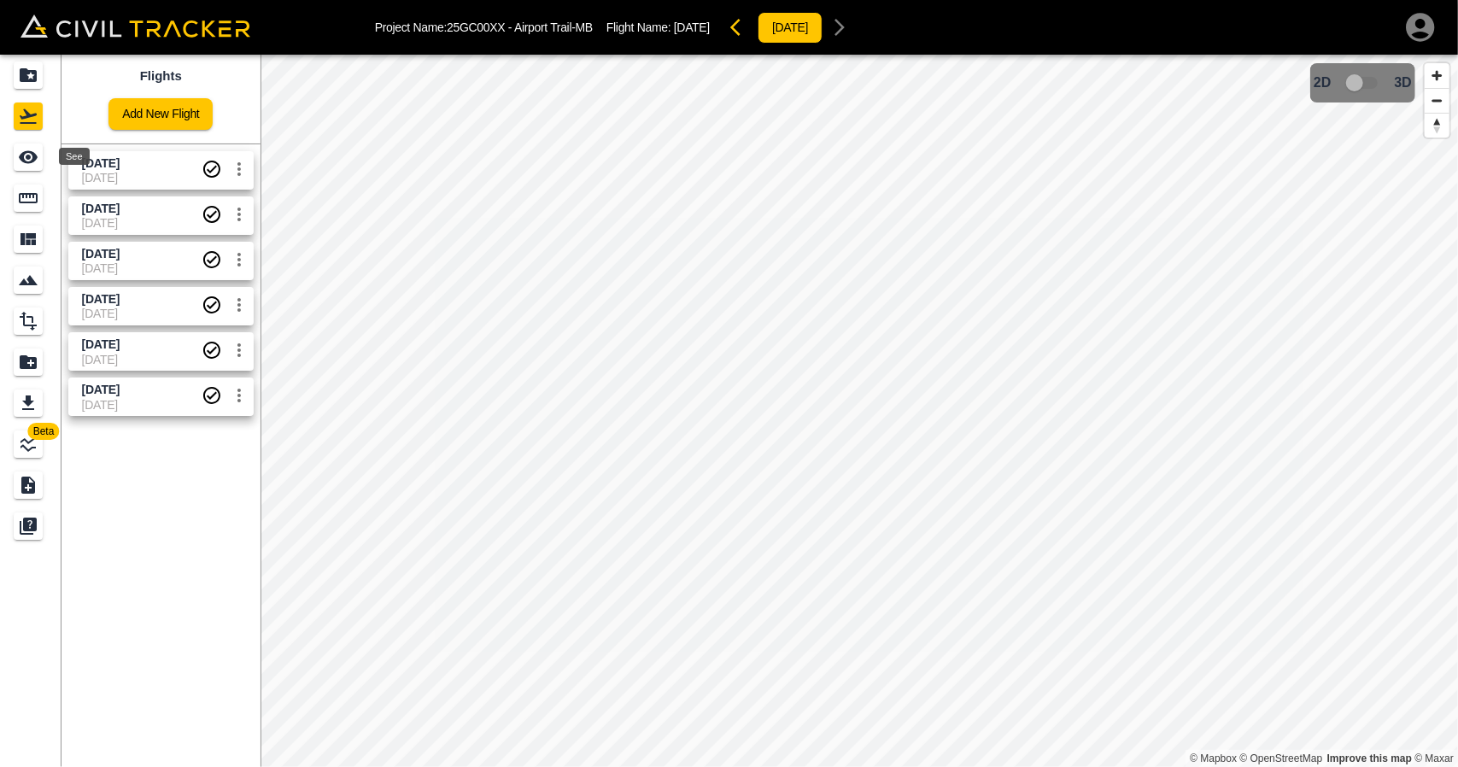
drag, startPoint x: 27, startPoint y: 148, endPoint x: 241, endPoint y: 153, distance: 213.5
click at [27, 149] on icon "See" at bounding box center [28, 157] width 20 height 20
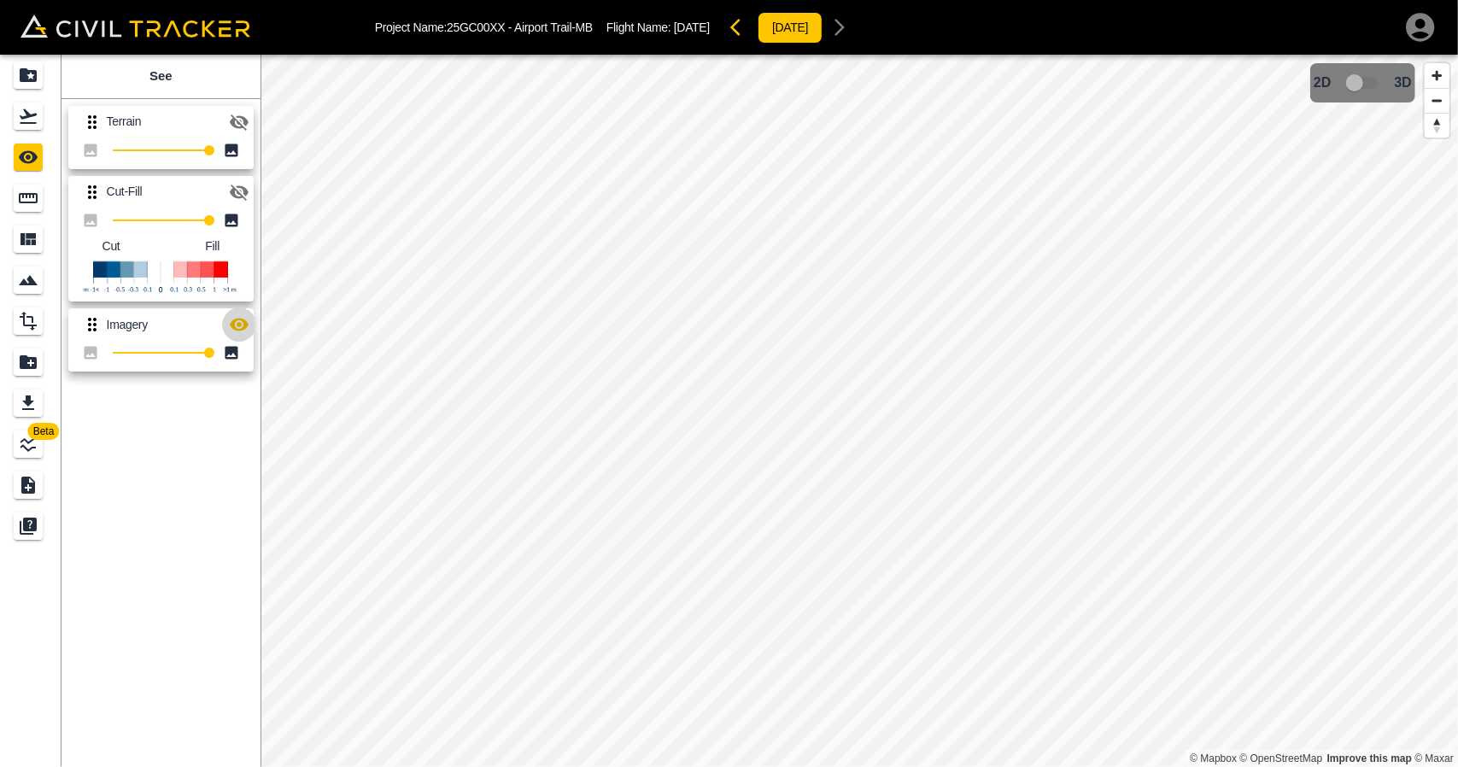
click at [234, 324] on icon "button" at bounding box center [239, 324] width 19 height 13
click at [232, 185] on icon "button" at bounding box center [239, 192] width 19 height 16
click at [235, 185] on icon "button" at bounding box center [239, 191] width 19 height 13
click at [14, 63] on div "Projects" at bounding box center [28, 74] width 29 height 27
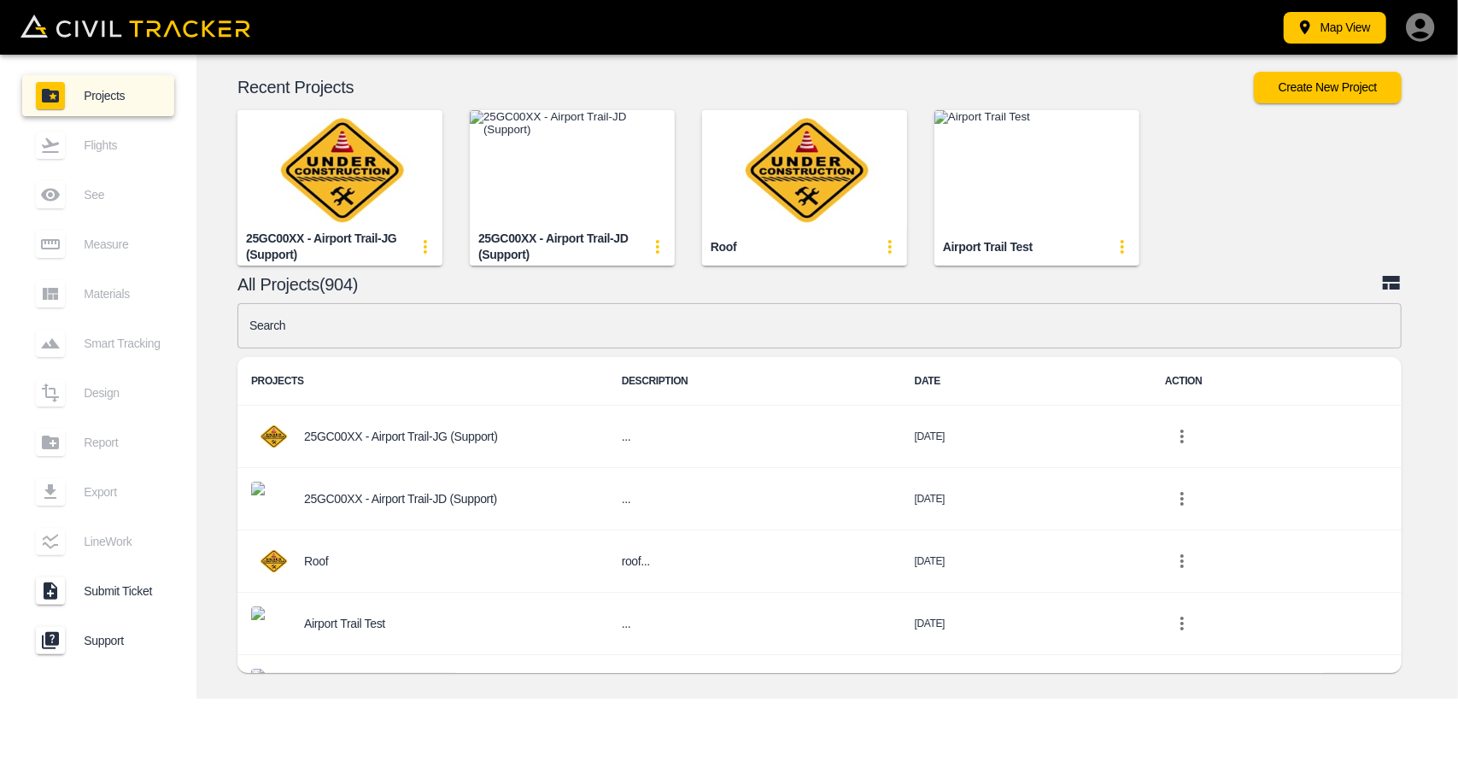
click at [348, 334] on input "text" at bounding box center [819, 325] width 1164 height 45
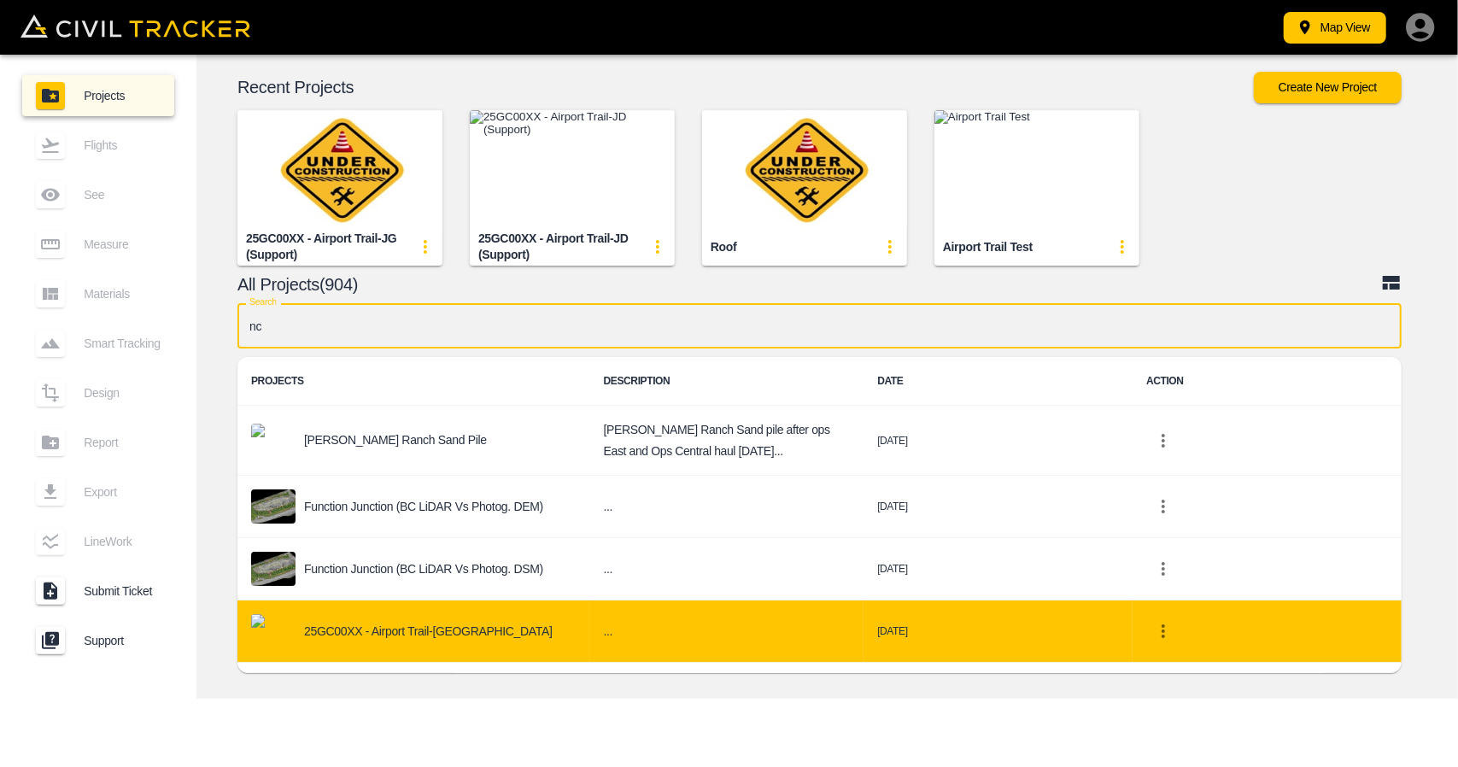
type input "nc"
click at [401, 614] on div "25GC00XX - Airport Trail-[GEOGRAPHIC_DATA]" at bounding box center [413, 631] width 325 height 34
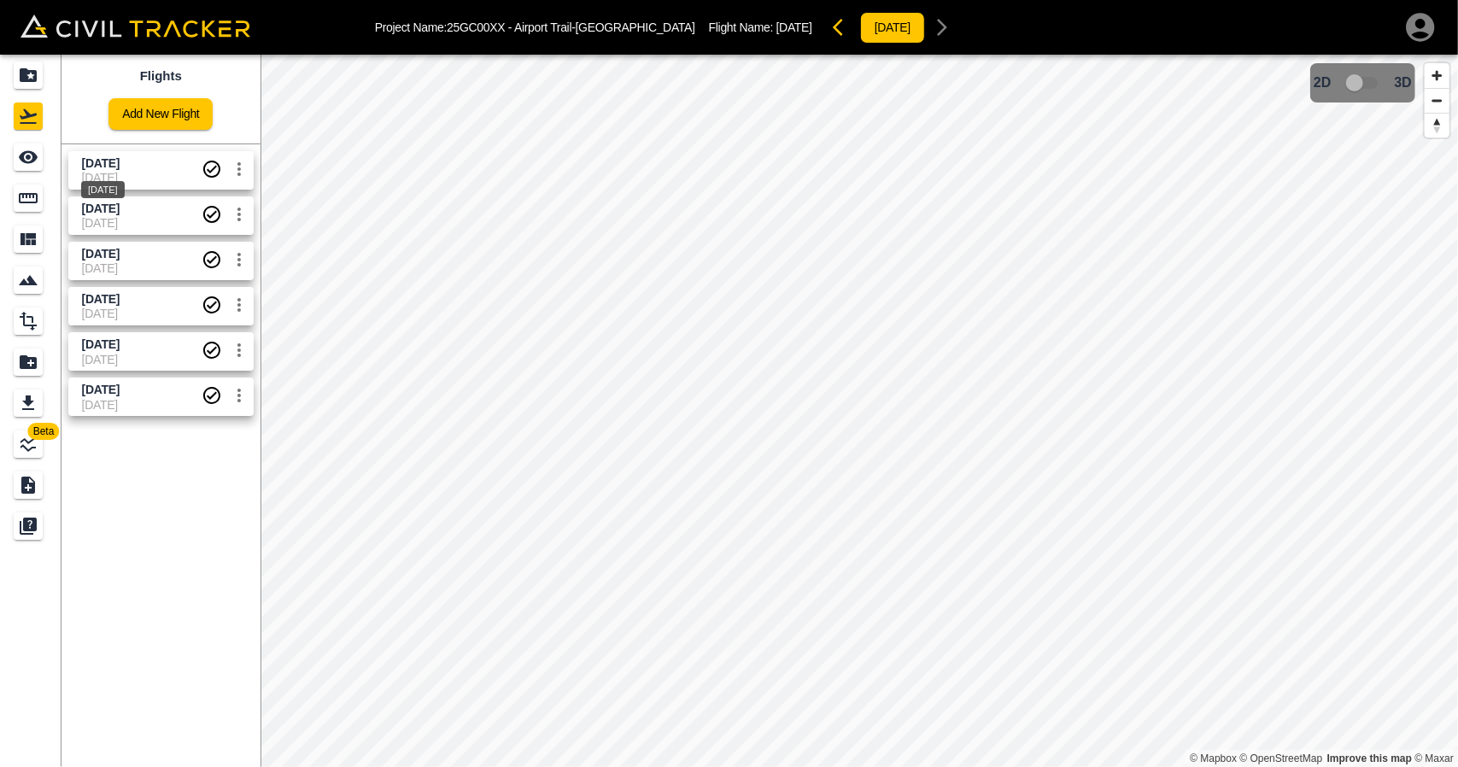
click at [99, 175] on div "[DATE]" at bounding box center [102, 184] width 47 height 31
click at [43, 160] on div "See" at bounding box center [28, 156] width 29 height 27
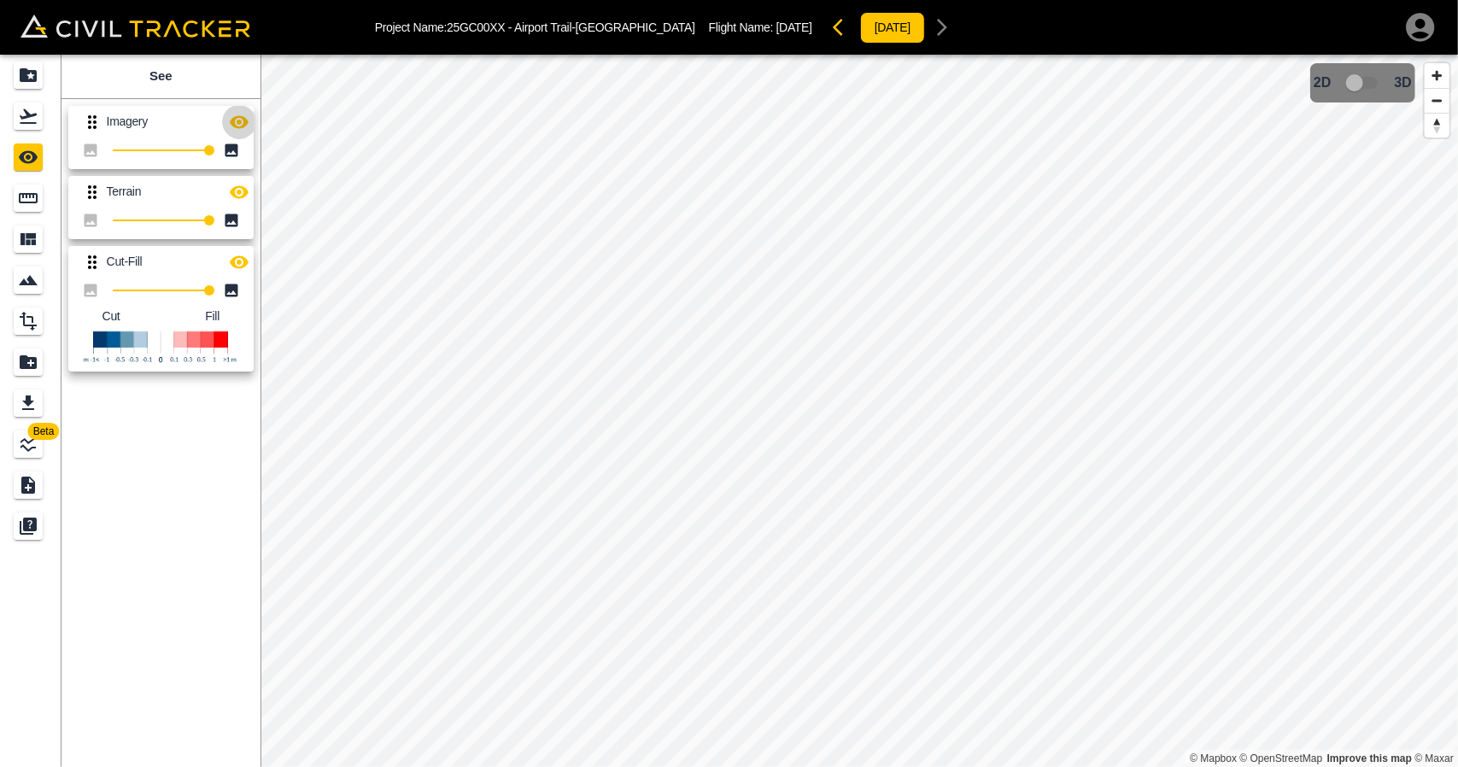
click at [236, 126] on icon "button" at bounding box center [239, 121] width 19 height 13
click at [250, 189] on button "button" at bounding box center [239, 192] width 34 height 34
click at [240, 257] on icon "button" at bounding box center [239, 262] width 20 height 20
click at [240, 258] on icon "button" at bounding box center [239, 262] width 20 height 20
click at [227, 266] on button "button" at bounding box center [239, 262] width 34 height 34
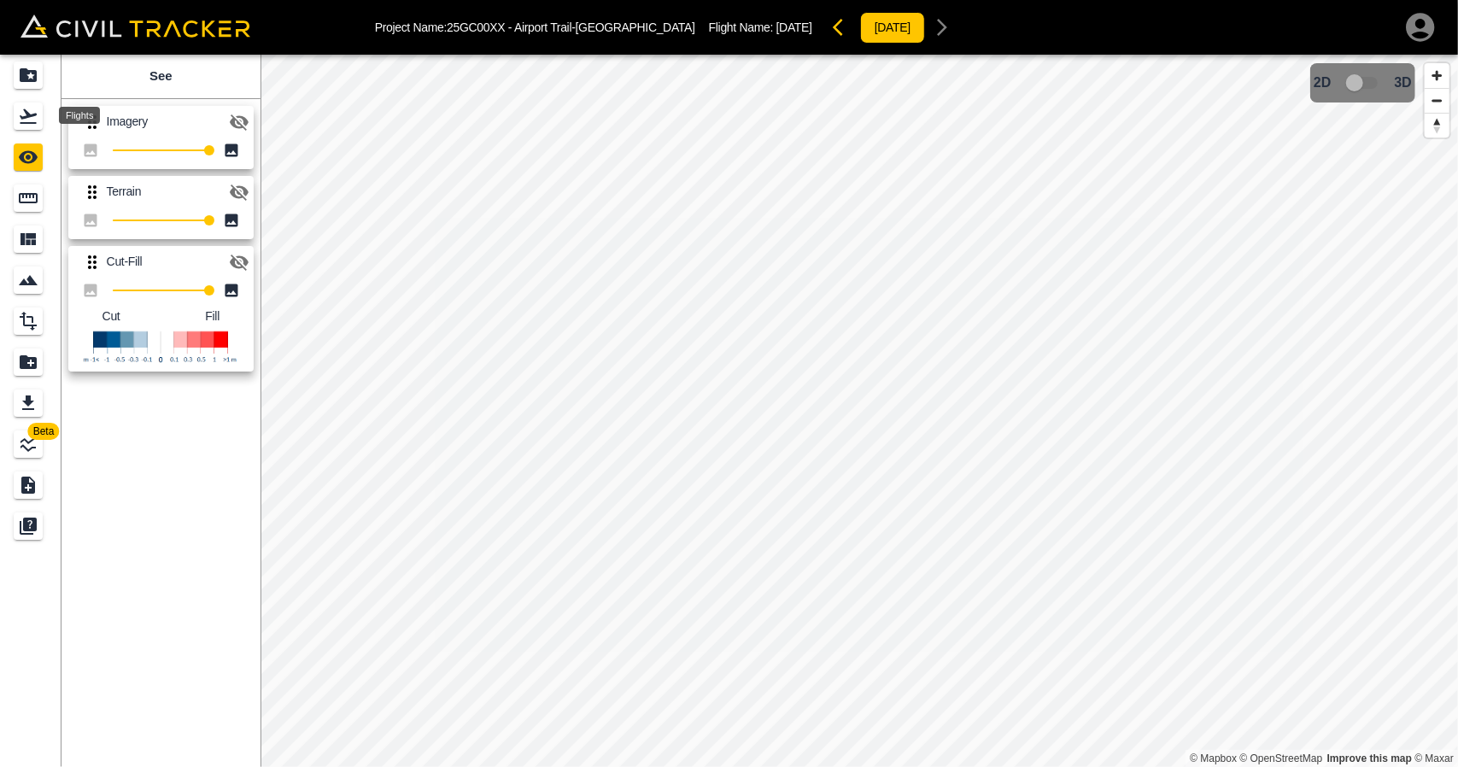
click at [19, 120] on icon "Flights" at bounding box center [28, 116] width 20 height 20
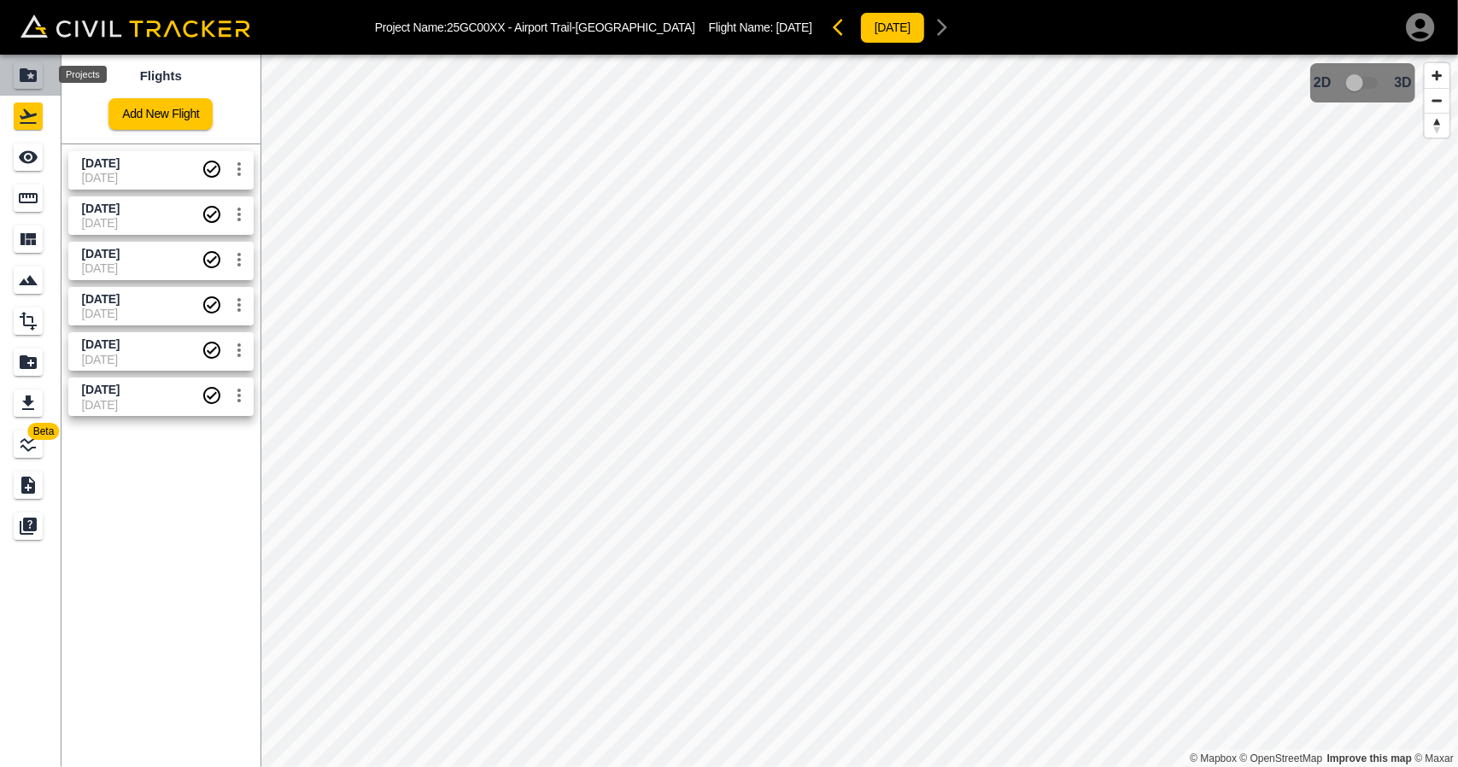
click at [22, 80] on icon "Projects" at bounding box center [28, 75] width 17 height 14
